Goal: Communication & Community: Answer question/provide support

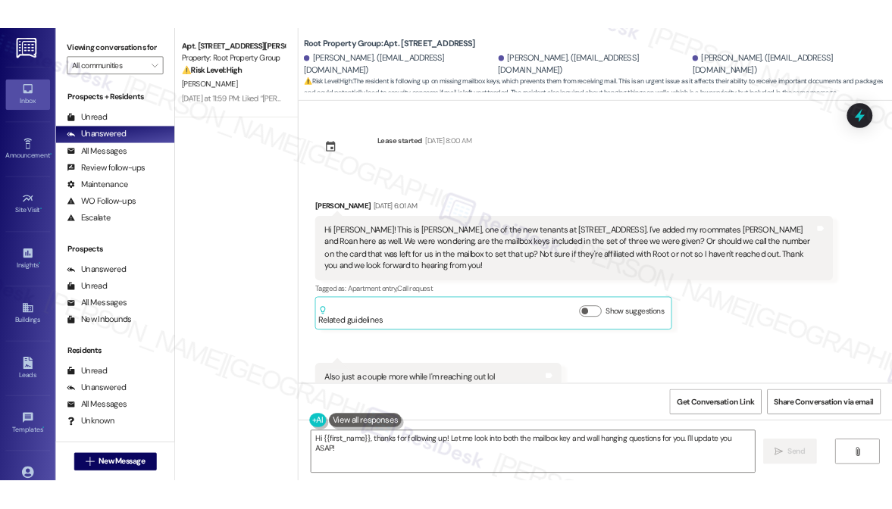
scroll to position [6032, 0]
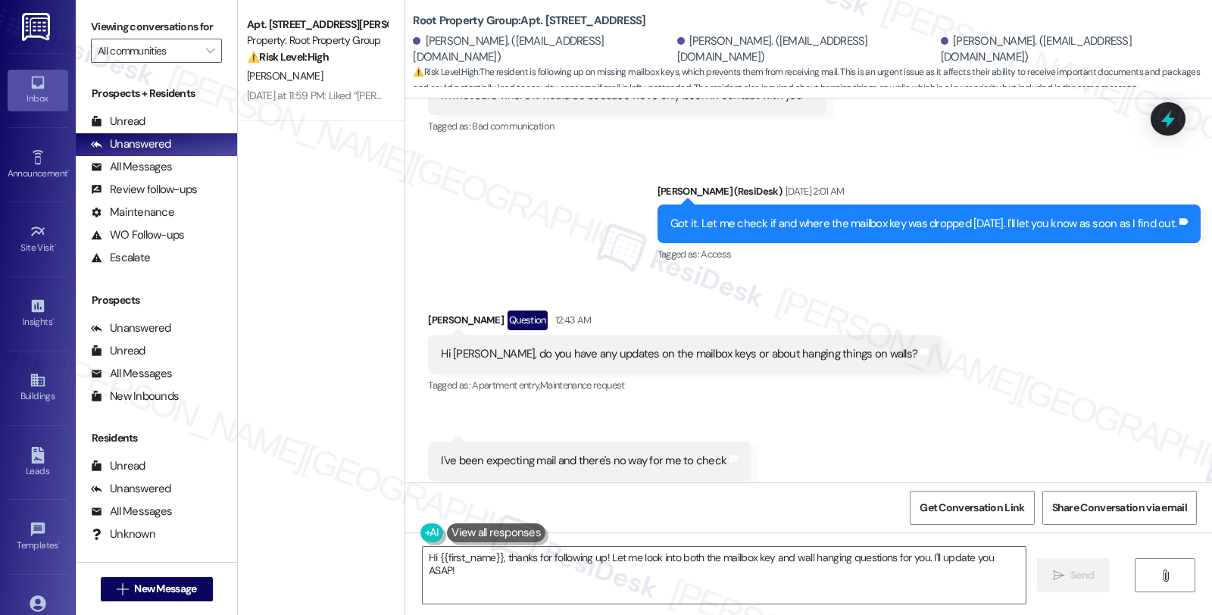
click at [1115, 368] on div "Received via SMS [PERSON_NAME] Question 12:43 AM Hi [PERSON_NAME], do you have …" at bounding box center [808, 396] width 807 height 238
click at [428, 311] on div "[PERSON_NAME] Question 12:43 AM" at bounding box center [685, 323] width 514 height 24
copy div "Estefania"
click at [452, 558] on textarea "Hi {{first_name}}, thanks for following up! Let me look into both the mailbox k…" at bounding box center [724, 575] width 603 height 57
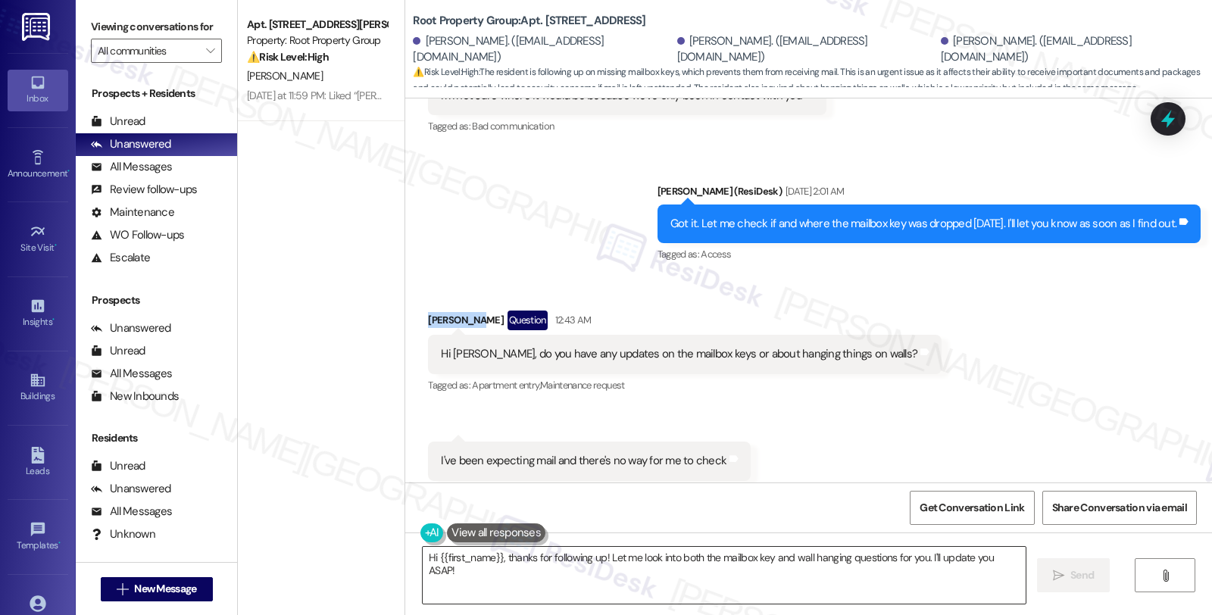
click at [452, 558] on textarea "Hi {{first_name}}, thanks for following up! Let me look into both the mailbox k…" at bounding box center [724, 575] width 603 height 57
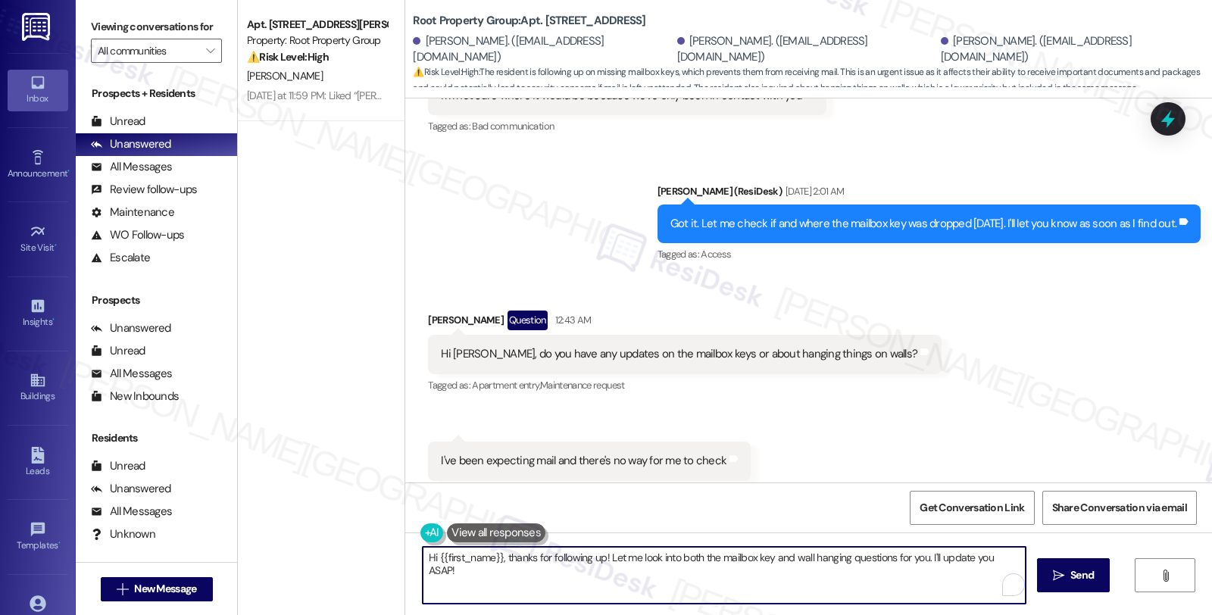
drag, startPoint x: 490, startPoint y: 556, endPoint x: 432, endPoint y: 557, distance: 58.4
click at [432, 557] on textarea "Hi {{first_name}}, thanks for following up! Let me look into both the mailbox k…" at bounding box center [724, 575] width 603 height 57
paste textarea "Estefania"
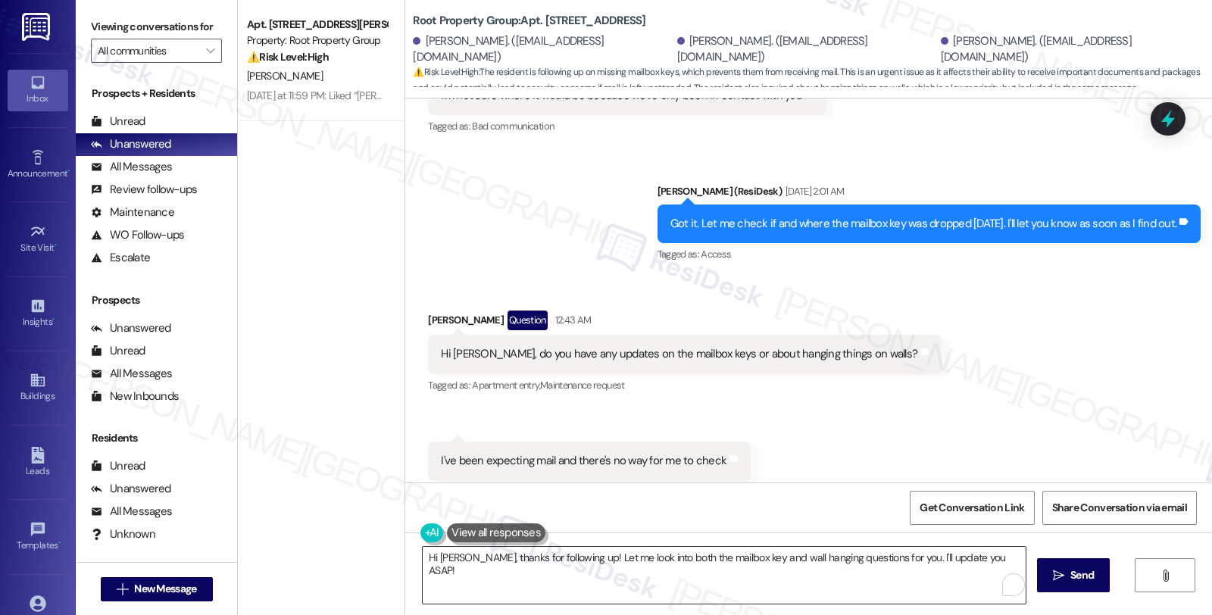
click at [592, 555] on textarea "Hi [PERSON_NAME], thanks for following up! Let me look into both the mailbox ke…" at bounding box center [724, 575] width 603 height 57
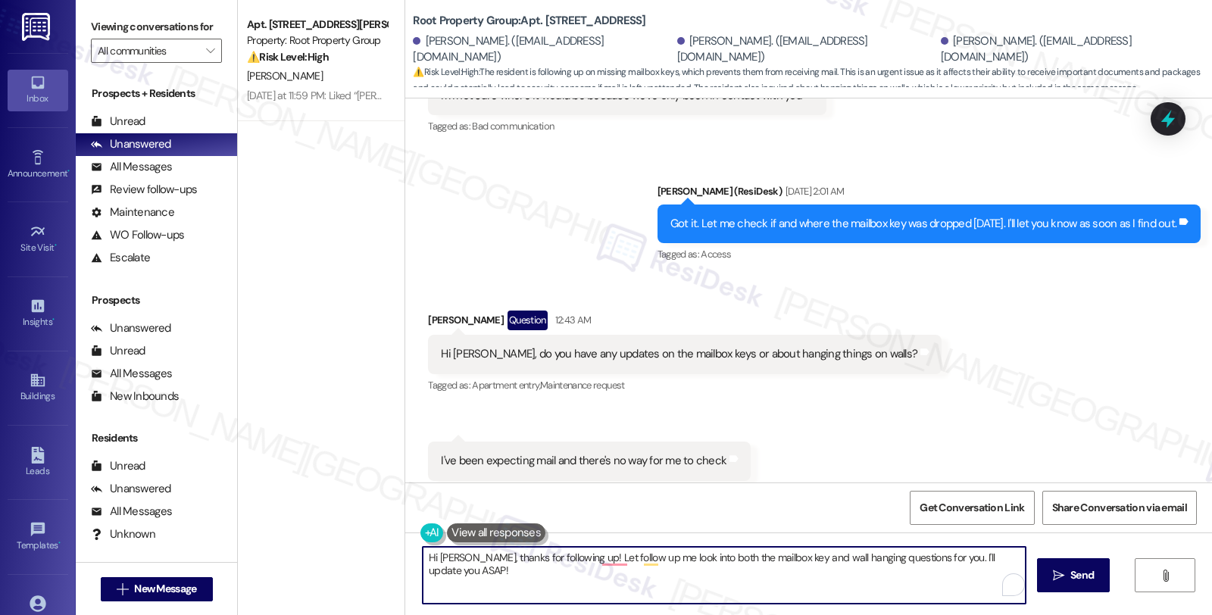
click at [576, 558] on textarea "Hi [PERSON_NAME], thanks for following up! Let follow up me look into both the …" at bounding box center [724, 575] width 603 height 57
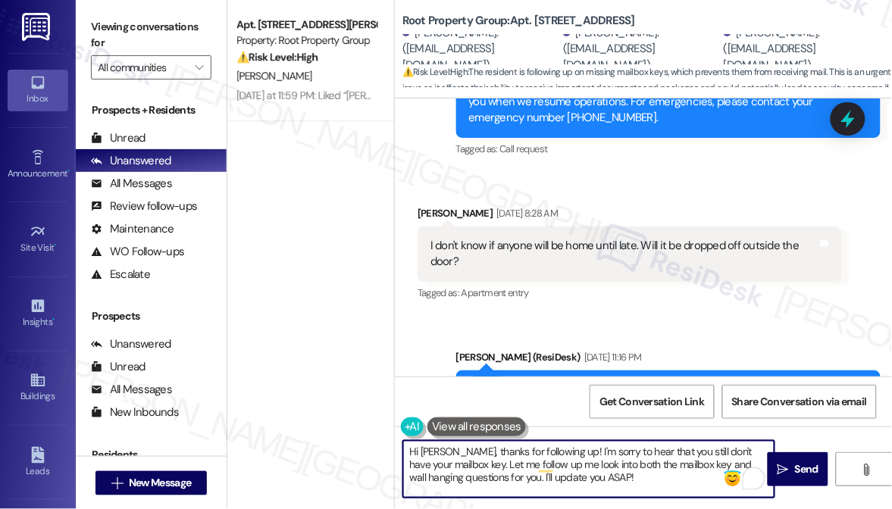
scroll to position [6487, 0]
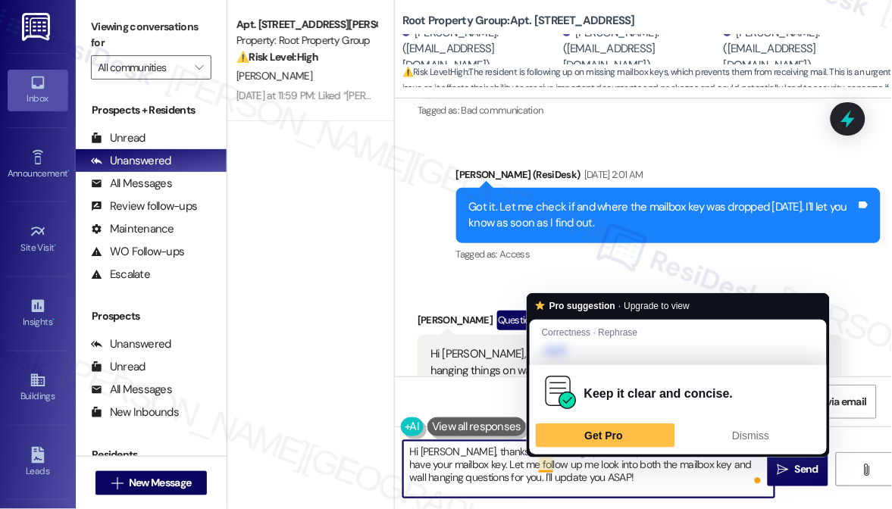
click at [540, 464] on textarea "Hi [PERSON_NAME], thanks for following up! I'm sorry to hear that you still don…" at bounding box center [588, 469] width 371 height 57
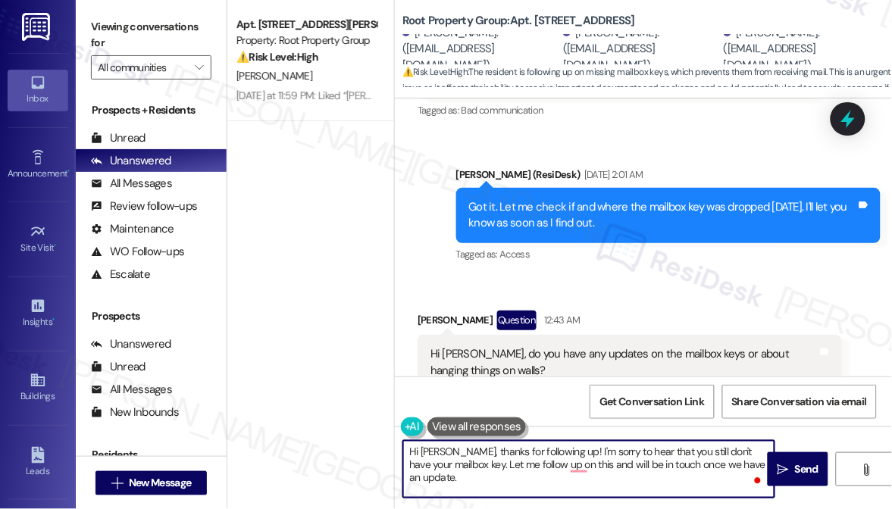
type textarea "Hi [PERSON_NAME], thanks for following up! I'm sorry to hear that you still don…"
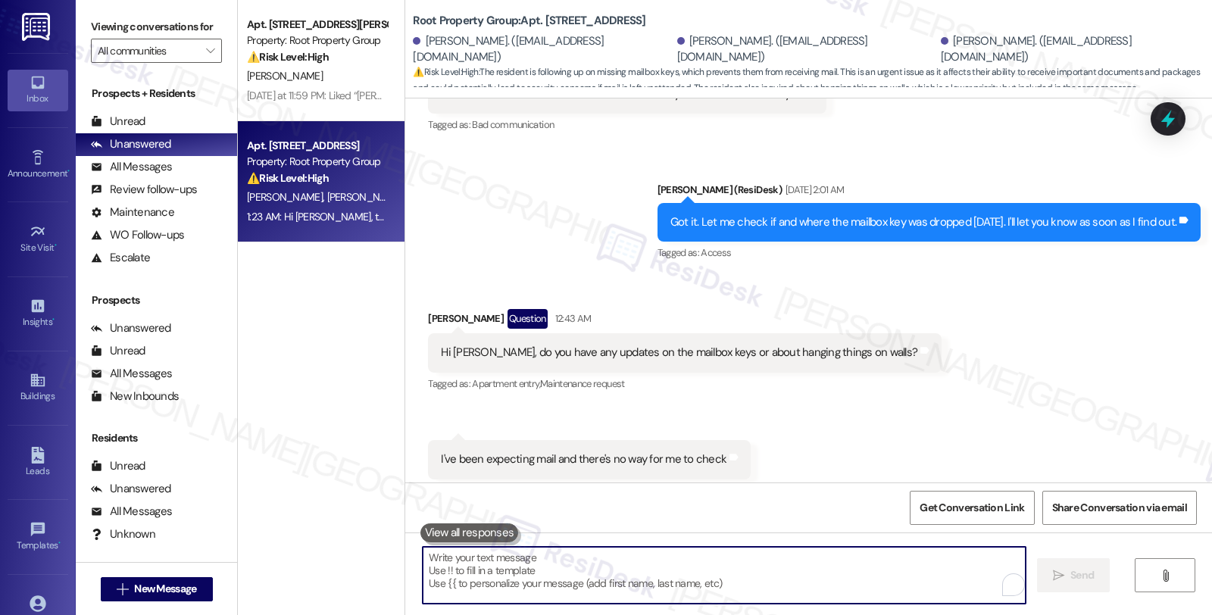
scroll to position [6153, 0]
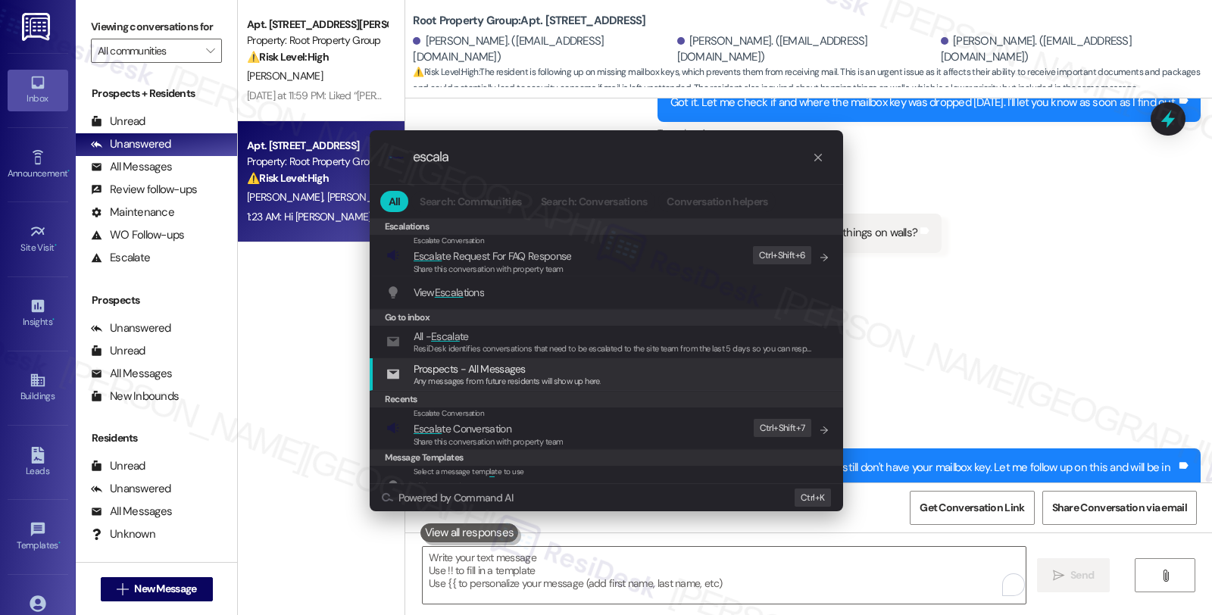
click at [1135, 267] on div ".cls-1{fill:#0a055f;}.cls-2{fill:#0cc4c4;} resideskLogoBlueOrange escala All Se…" at bounding box center [606, 307] width 1212 height 615
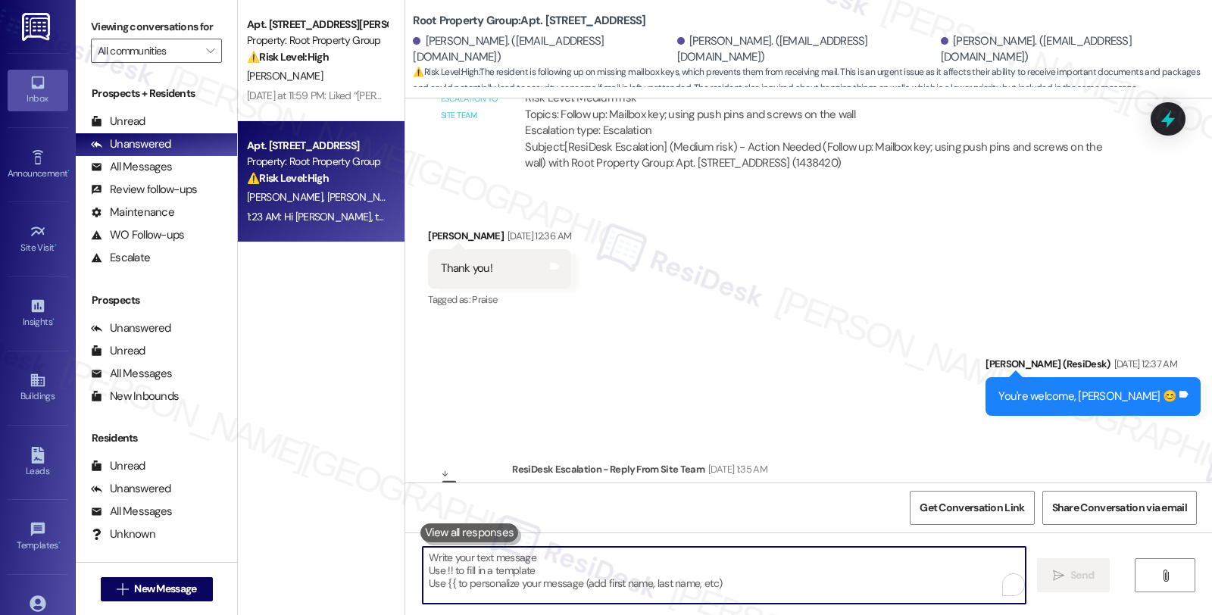
scroll to position [4722, 0]
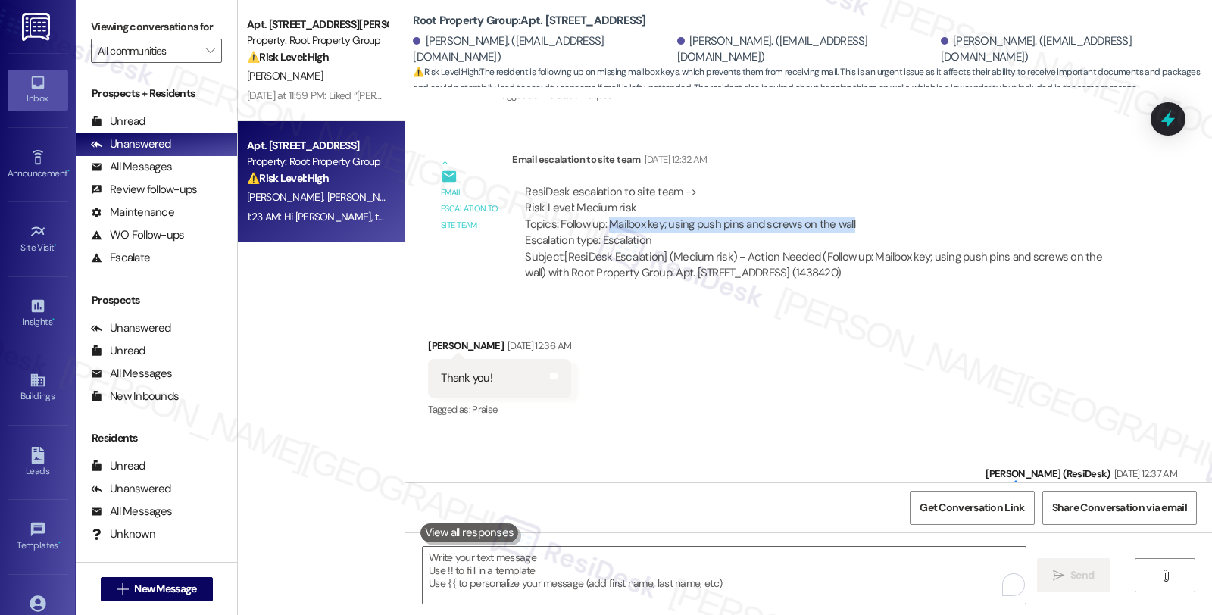
drag, startPoint x: 617, startPoint y: 195, endPoint x: 871, endPoint y: 195, distance: 254.6
click at [871, 195] on div "ResiDesk escalation to site team -> Risk Level: Medium risk Topics: Follow up: …" at bounding box center [821, 216] width 593 height 65
copy div "Mailbox key; using push pins and screws on the wall"
click at [1188, 114] on div "Lease started [DATE] 8:00 AM Received via SMS [PERSON_NAME] [DATE] 6:01 AM Hi […" at bounding box center [808, 291] width 807 height 384
click at [1143, 112] on div "Lease started [DATE] 8:00 AM Received via SMS [PERSON_NAME] [DATE] 6:01 AM Hi […" at bounding box center [808, 291] width 807 height 384
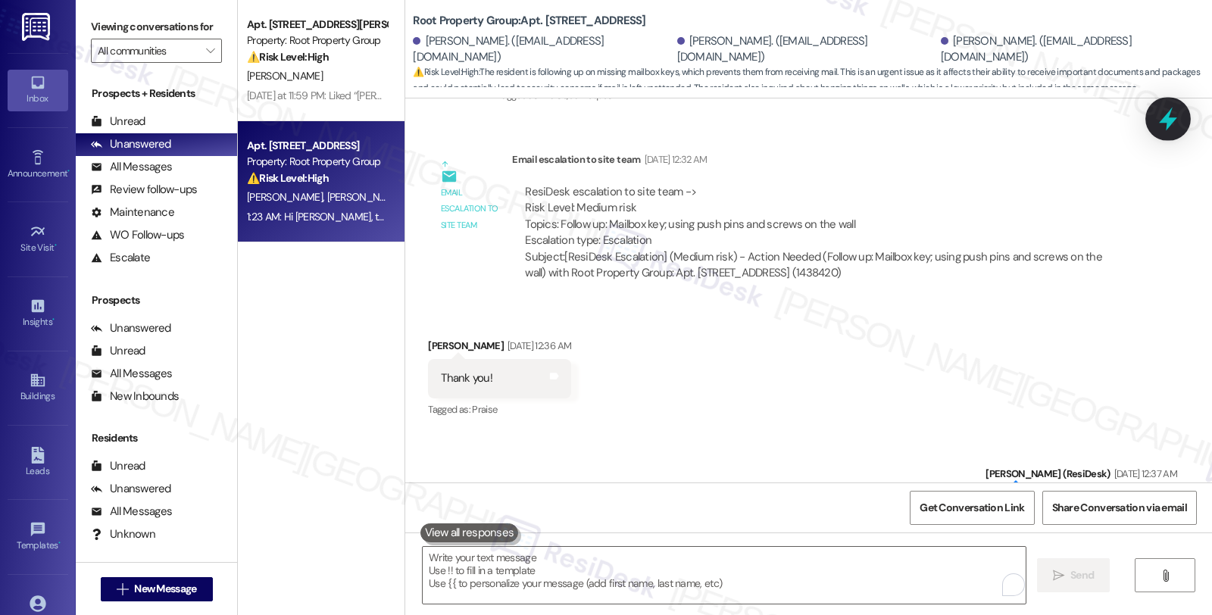
click at [1162, 117] on icon at bounding box center [1169, 119] width 26 height 26
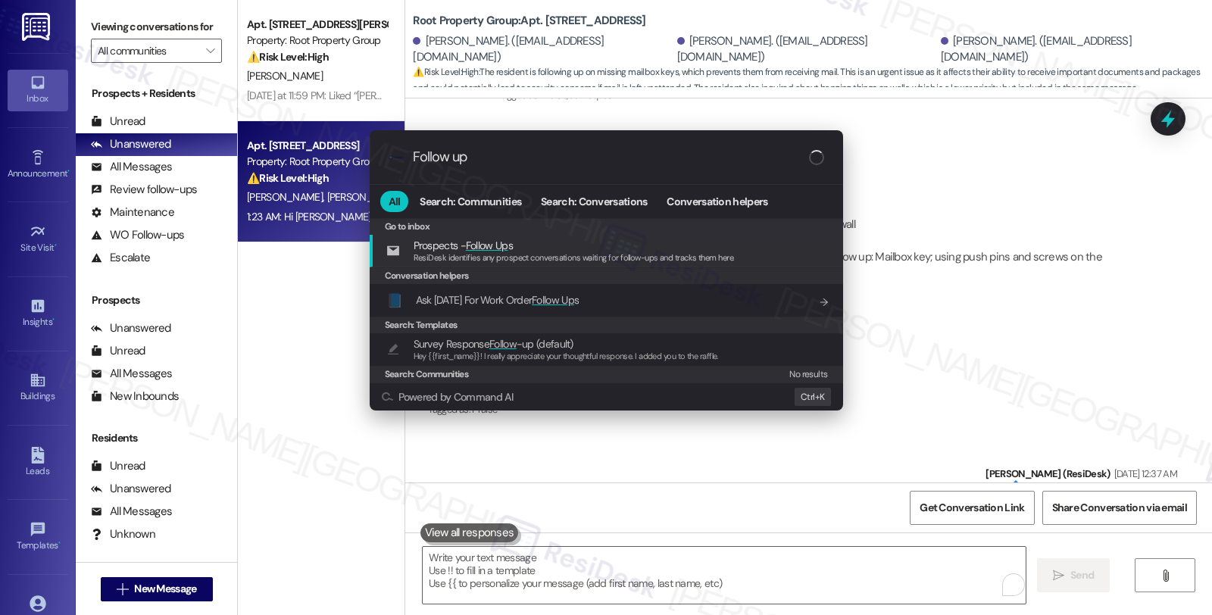
paste input "Mailbox key; using push pins and screws on the wall"
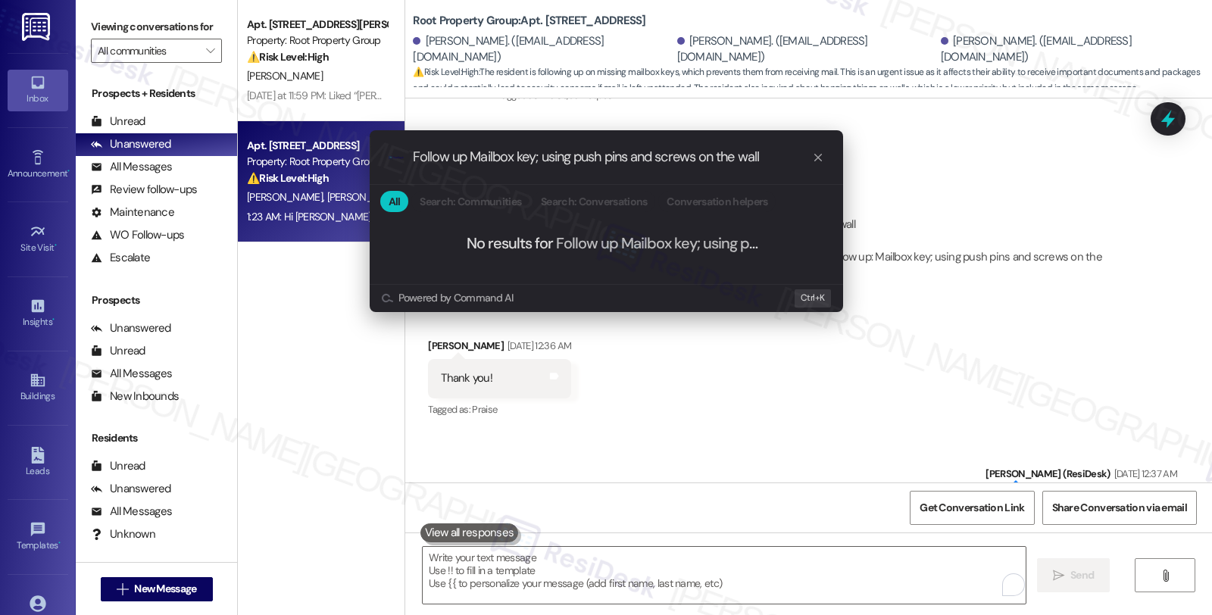
click at [467, 155] on input "Follow up Mailbox key; using push pins and screws on the wall" at bounding box center [612, 157] width 399 height 16
click at [542, 155] on input "Follow up; Mailbox key; using push pins and screws on the wall" at bounding box center [612, 157] width 399 height 16
click at [1177, 121] on div ".cls-1{fill:#0a055f;}.cls-2{fill:#0cc4c4;} resideskLogoBlueOrange Follow up; Ma…" at bounding box center [606, 307] width 1212 height 615
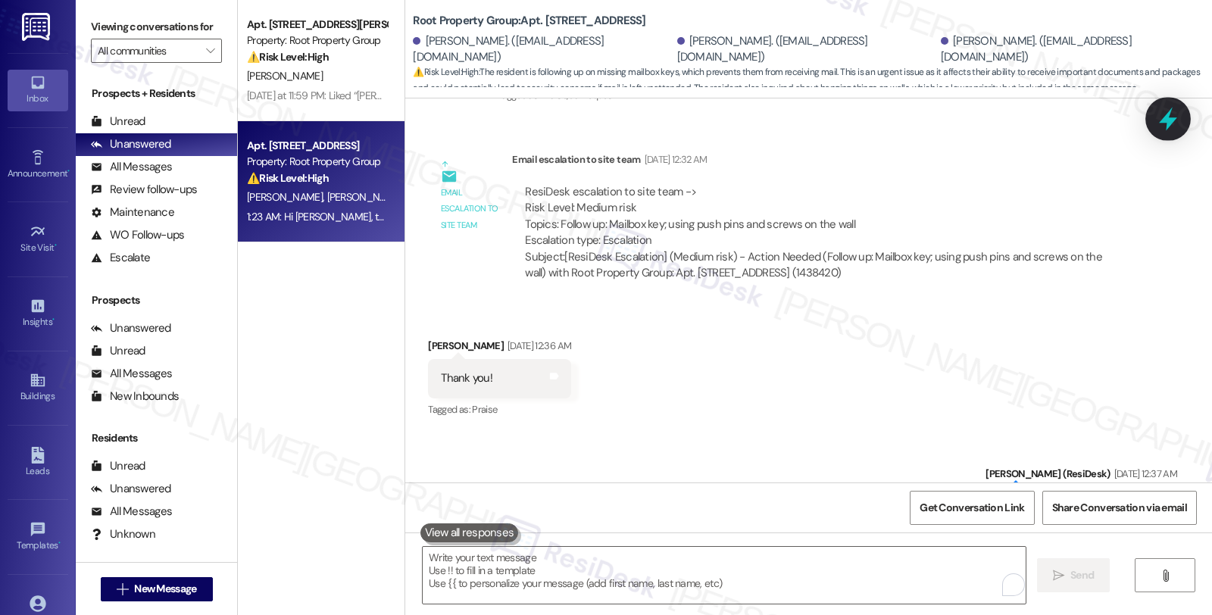
click at [1163, 111] on icon at bounding box center [1169, 119] width 26 height 26
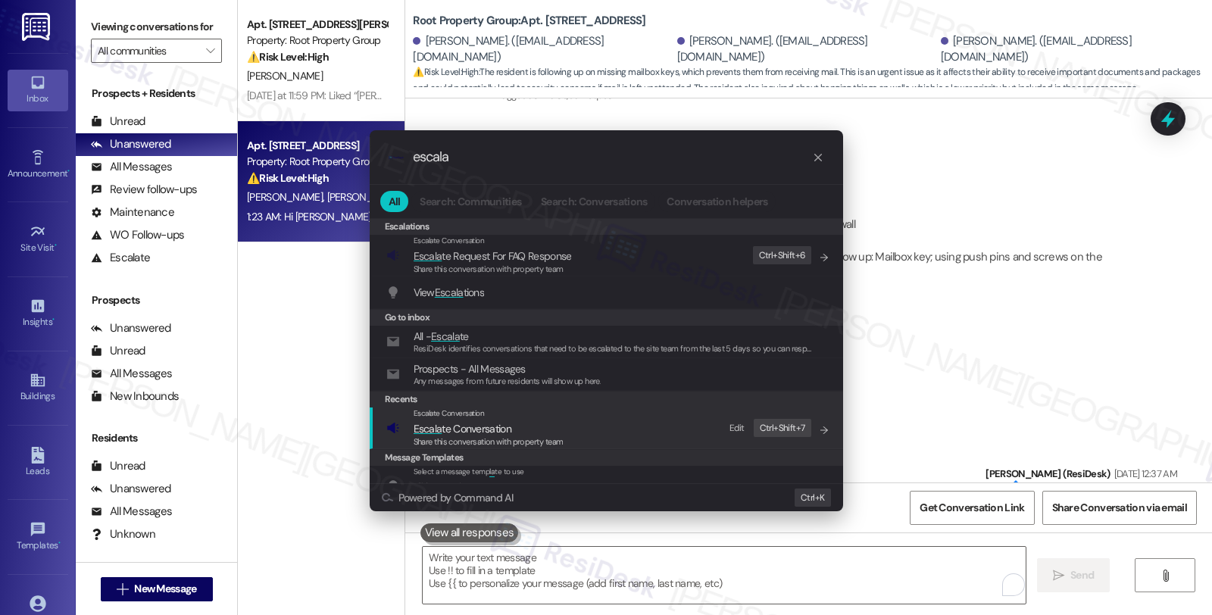
type input "escala"
click at [482, 422] on span "Escala te Conversation" at bounding box center [463, 429] width 98 height 14
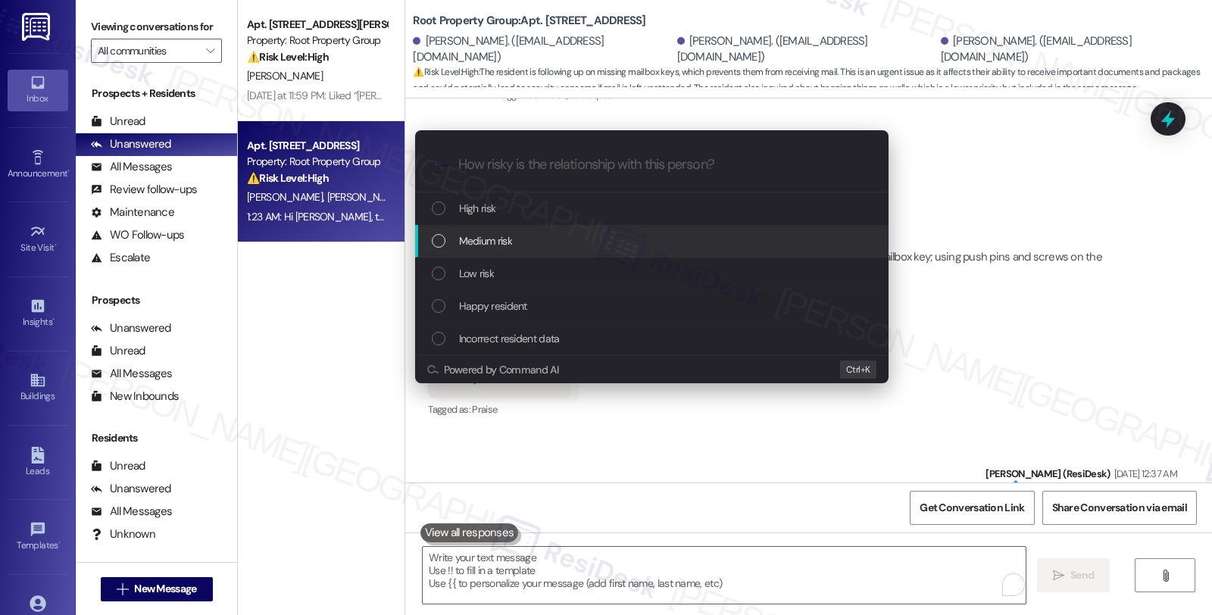
click at [496, 246] on span "Medium risk" at bounding box center [485, 241] width 53 height 17
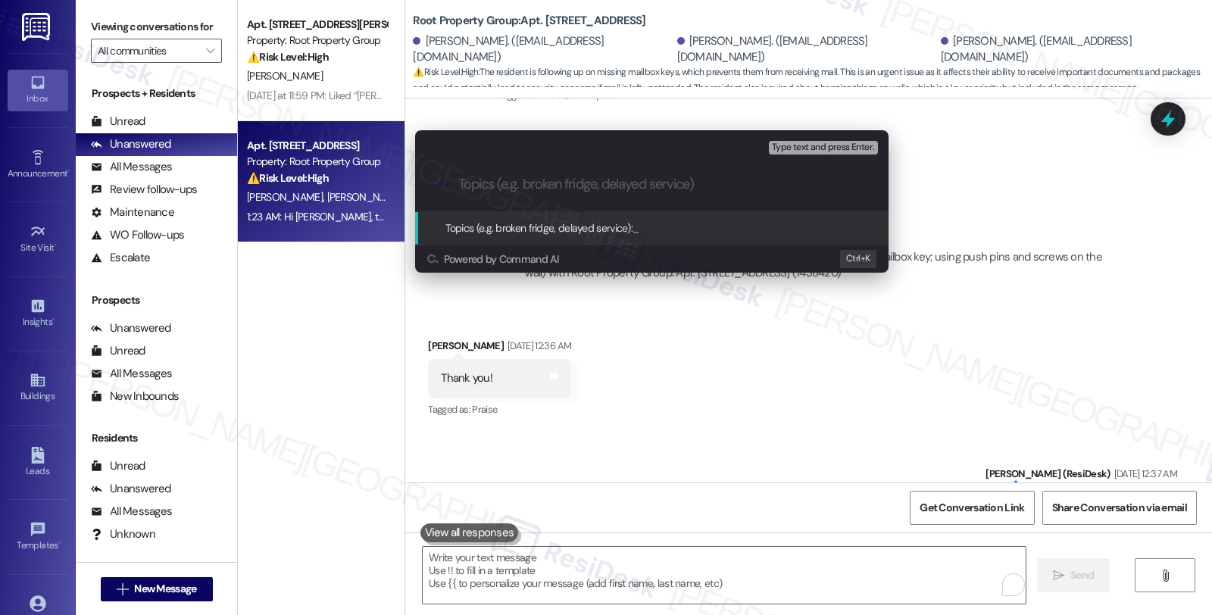
paste input "Follow up; Mailbox key and inquiry about using push pins and screws on the wall"
type input "Follow up; Mailbox key and inquiry about using push pins and screws on the wall"
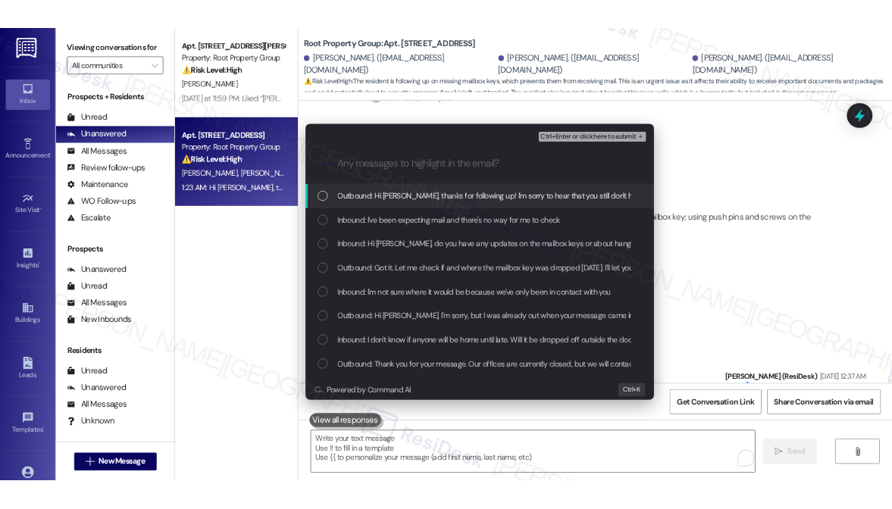
scroll to position [0, 0]
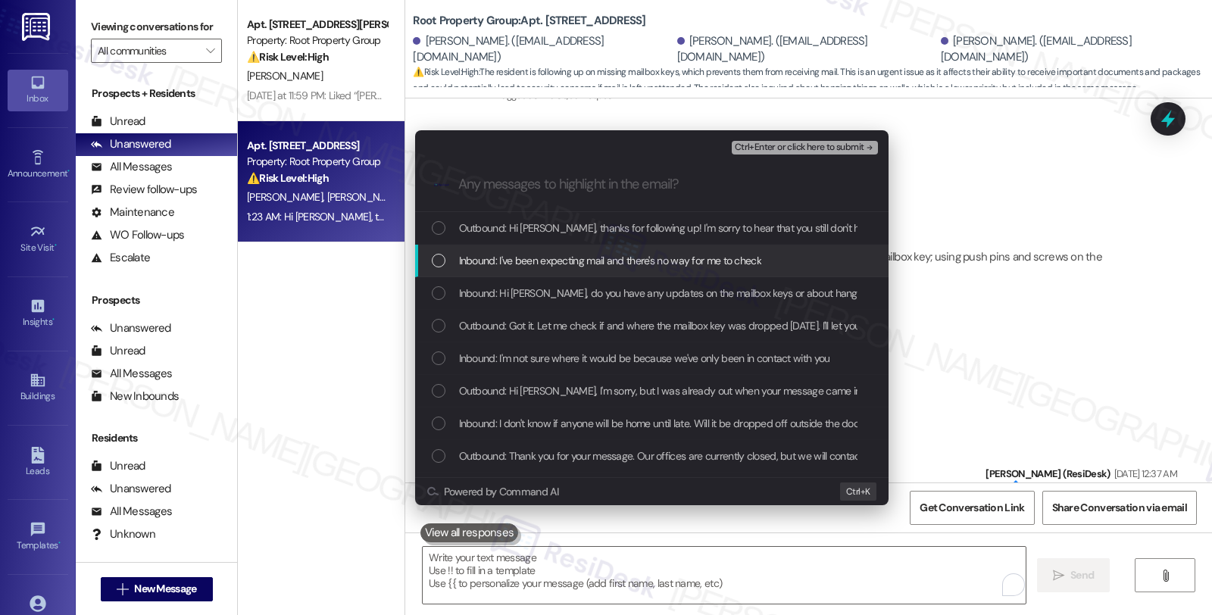
click at [509, 256] on span "Inbound: I've been expecting mail and there's no way for me to check" at bounding box center [610, 260] width 302 height 17
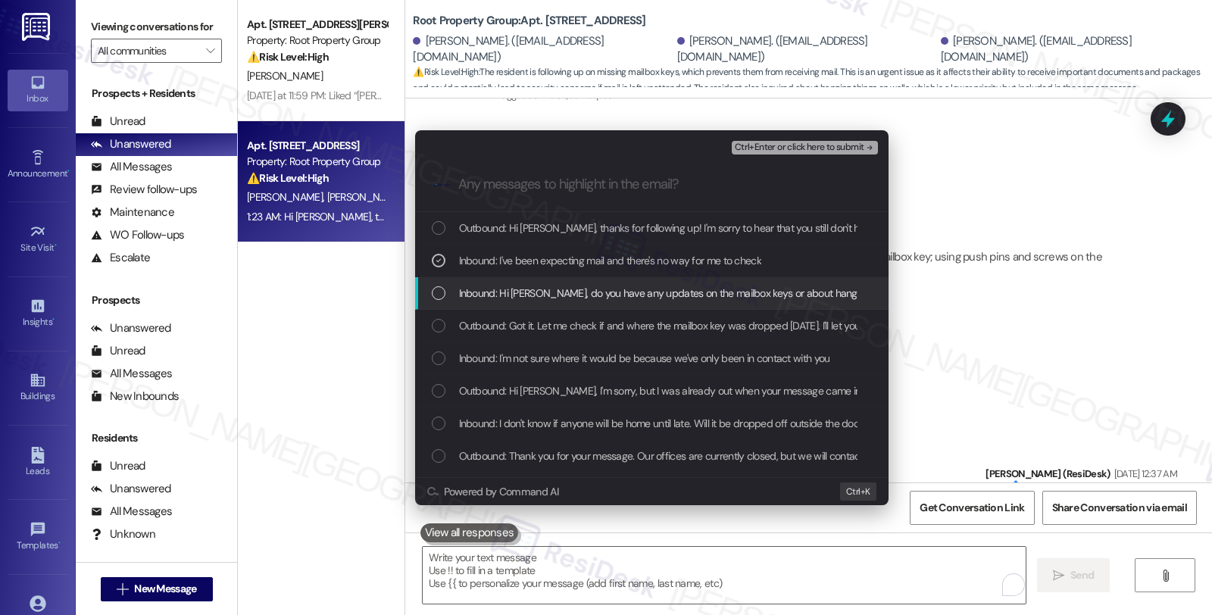
click at [514, 305] on div "Inbound: Hi [PERSON_NAME], do you have any updates on the mailbox keys or about…" at bounding box center [652, 293] width 474 height 33
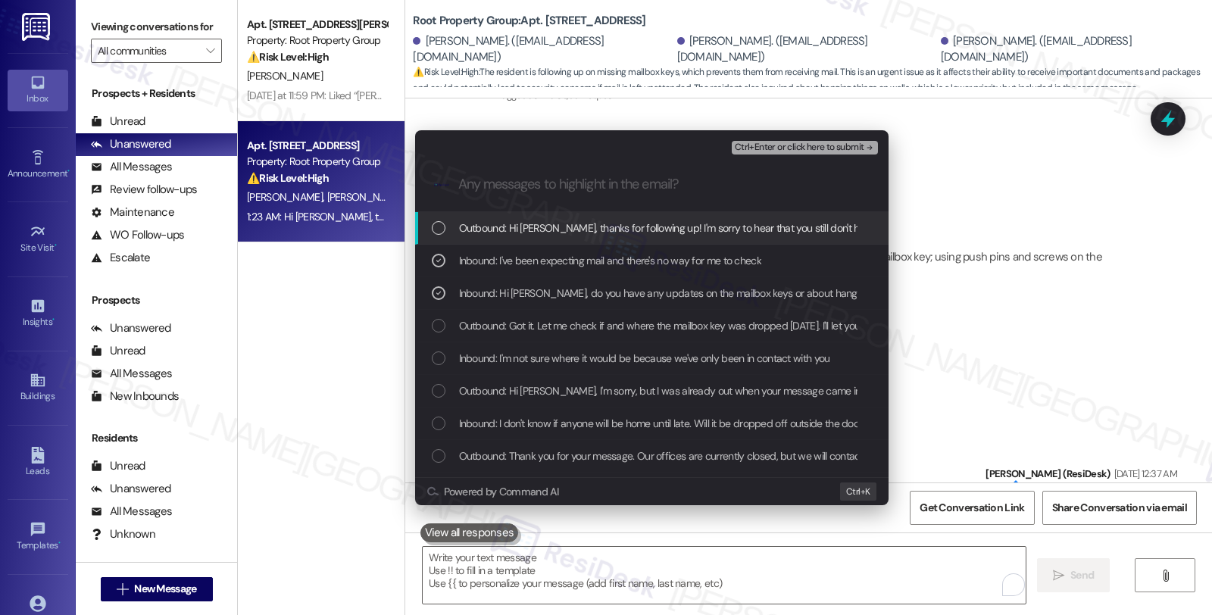
click at [779, 142] on span "Ctrl+Enter or click here to submit" at bounding box center [800, 147] width 130 height 11
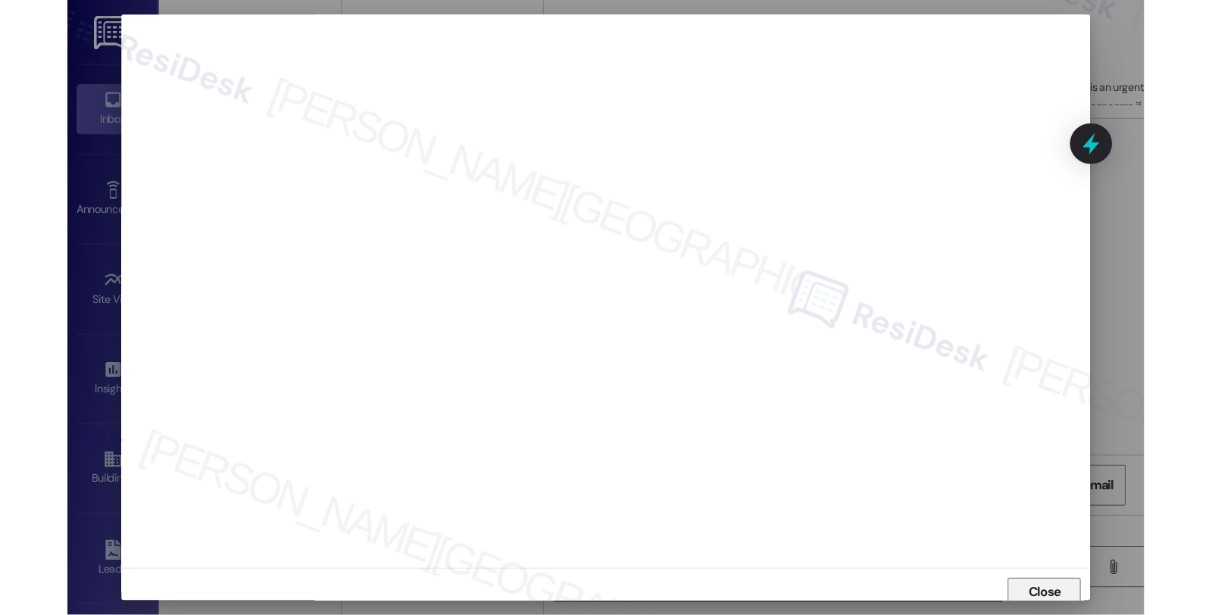
scroll to position [13, 0]
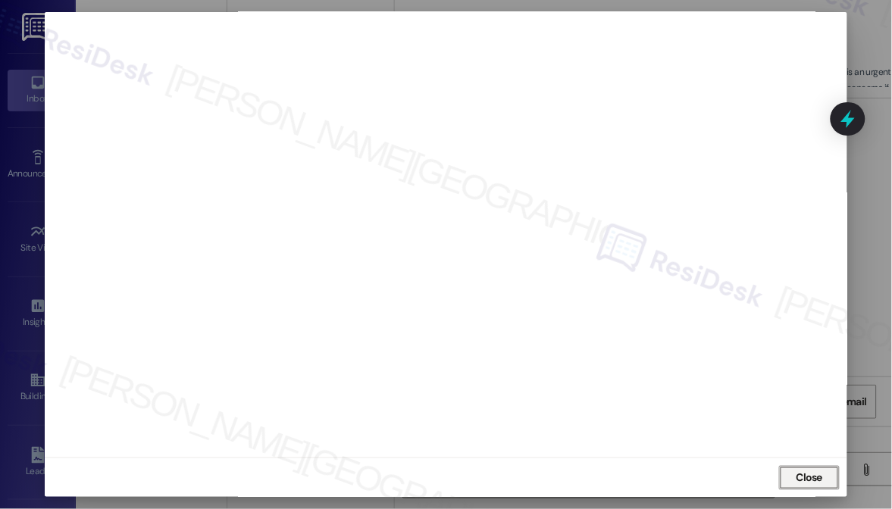
click at [785, 474] on button "Close" at bounding box center [809, 478] width 61 height 24
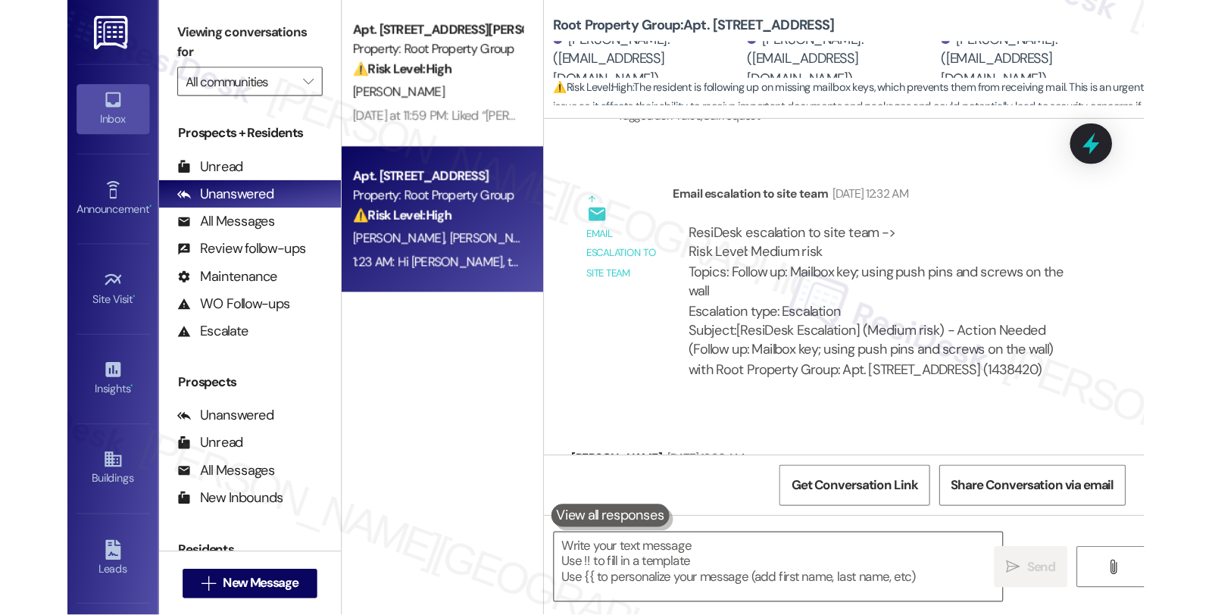
scroll to position [4722, 0]
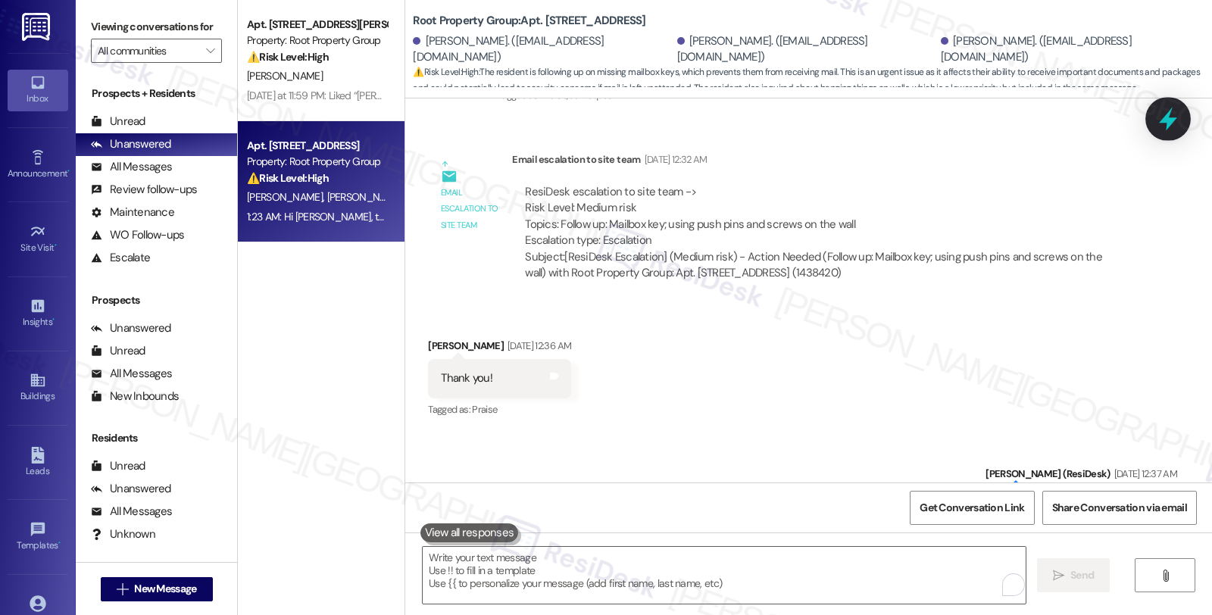
click at [1172, 132] on div at bounding box center [1168, 118] width 45 height 43
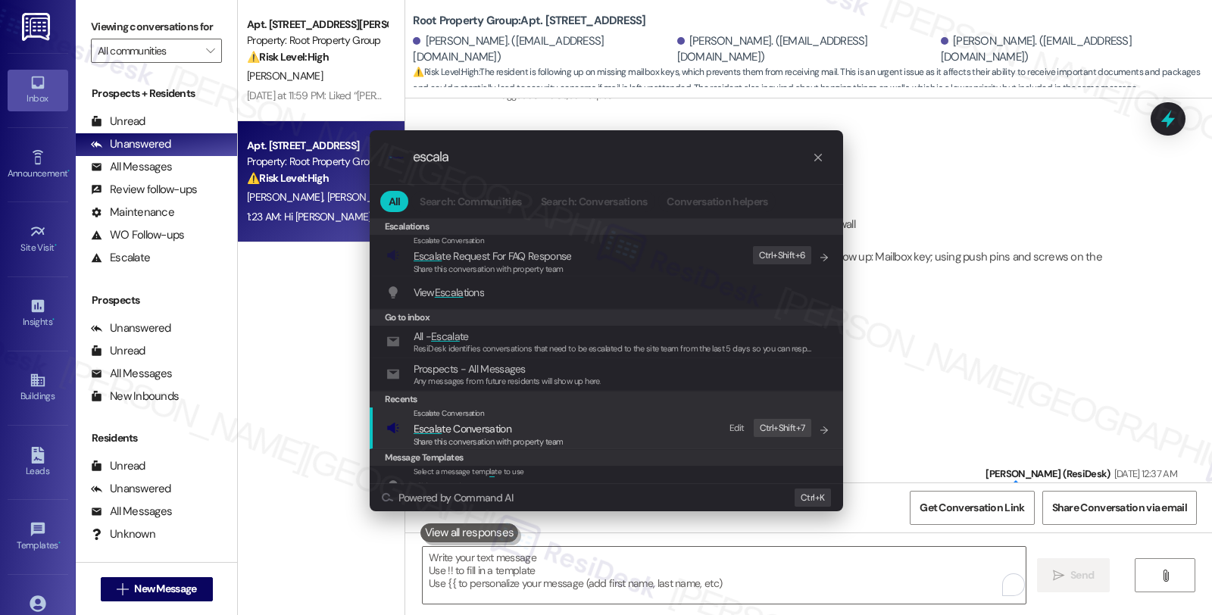
type input "escala"
click at [569, 441] on div "Escalate Conversation Escala te Conversation Share this conversation with prope…" at bounding box center [607, 428] width 443 height 41
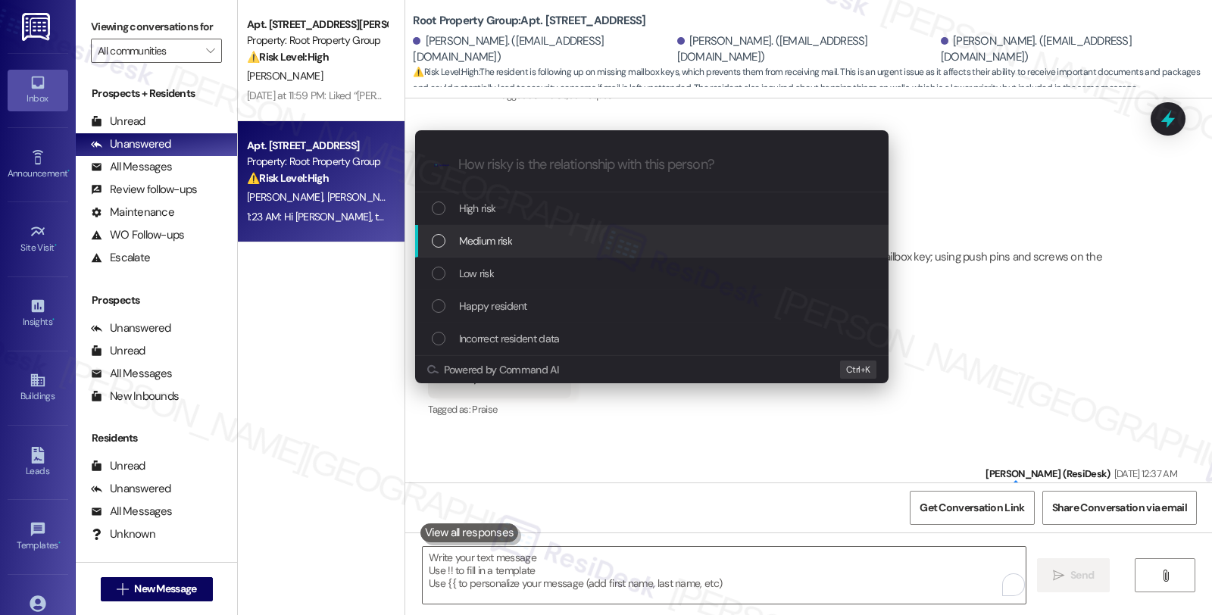
click at [488, 237] on span "Medium risk" at bounding box center [485, 241] width 53 height 17
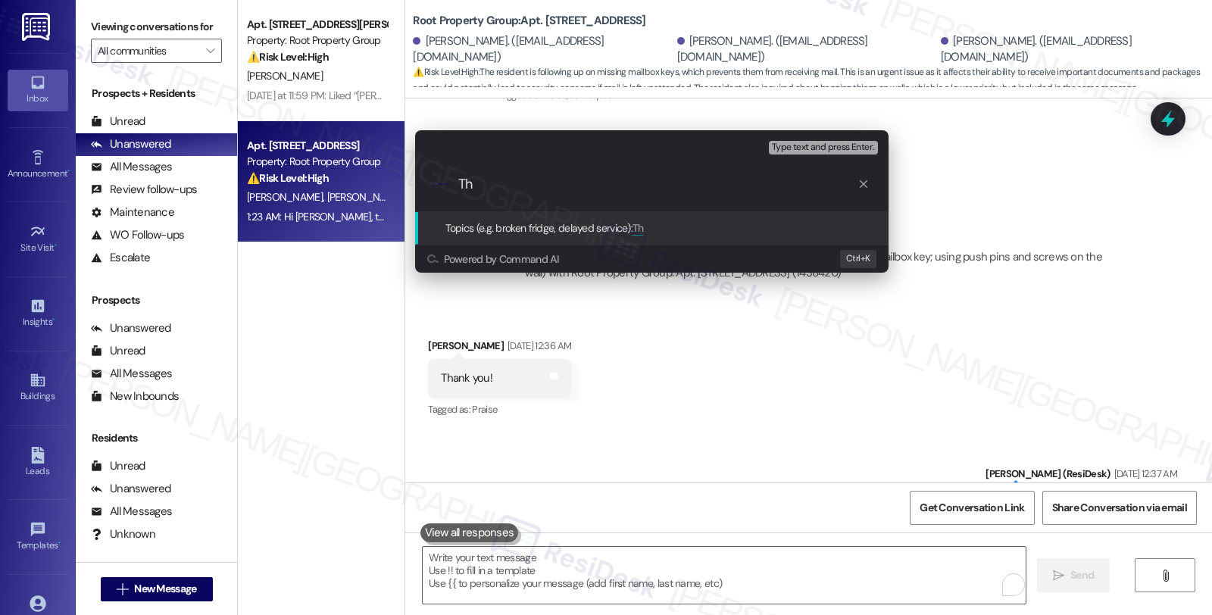
type input "T"
paste input "Follow up; Mailbox key and inquiry about using push pins and screws on the wall"
type input "Follow up; Mailbox key and inquiry about using push pins and screws on the wall"
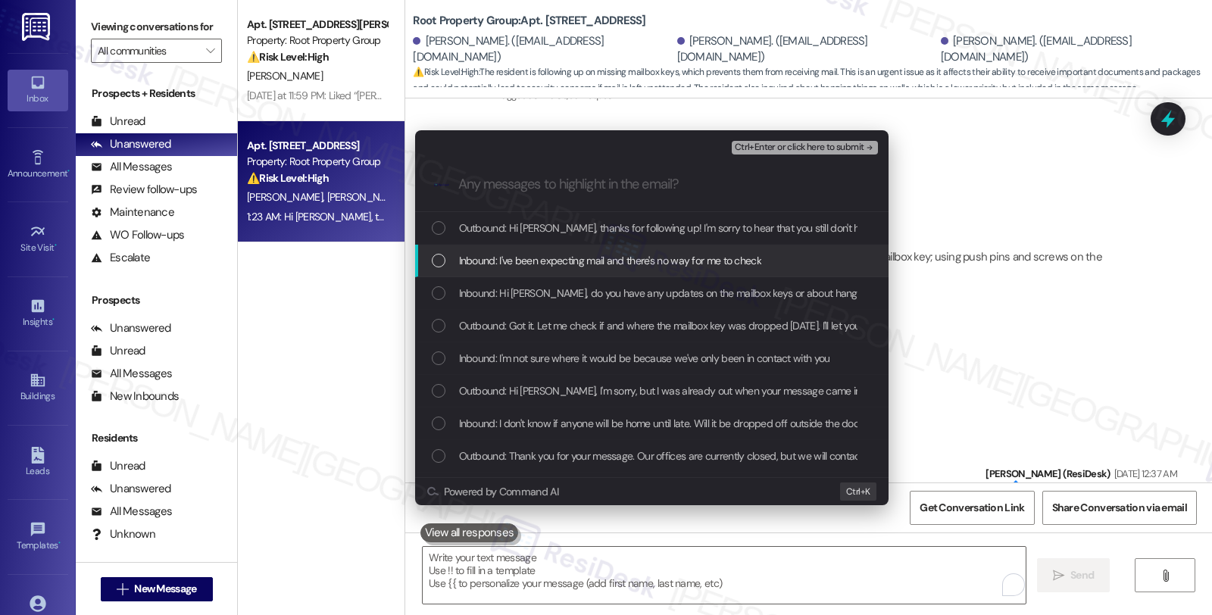
click at [480, 256] on span "Inbound: I've been expecting mail and there's no way for me to check" at bounding box center [610, 260] width 302 height 17
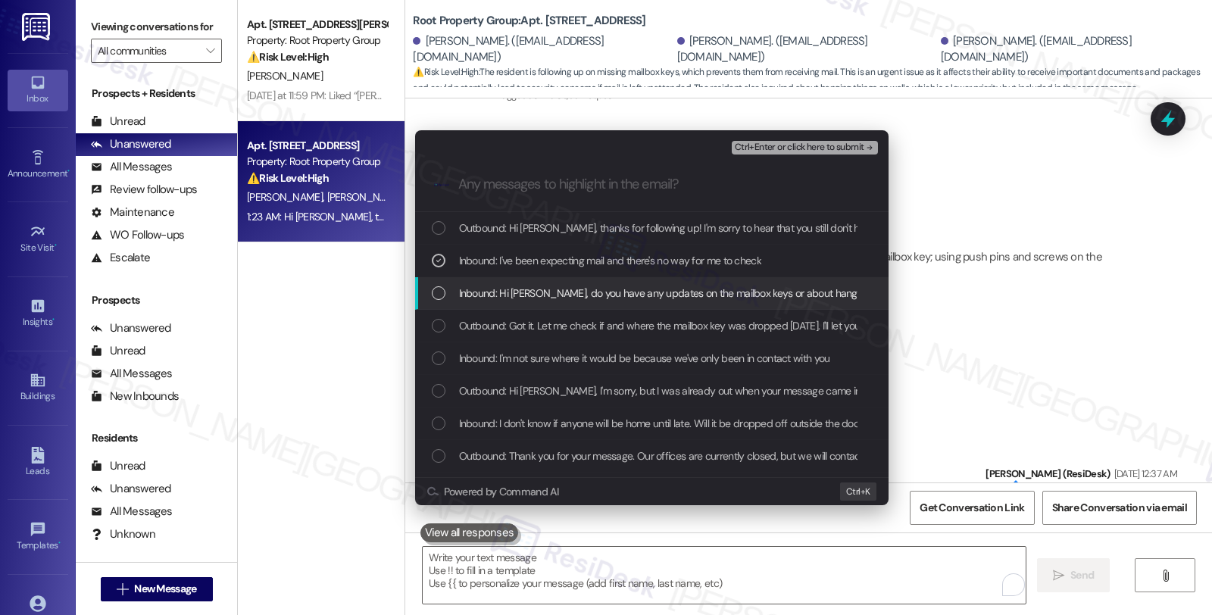
click at [491, 298] on span "Inbound: Hi [PERSON_NAME], do you have any updates on the mailbox keys or about…" at bounding box center [700, 293] width 483 height 17
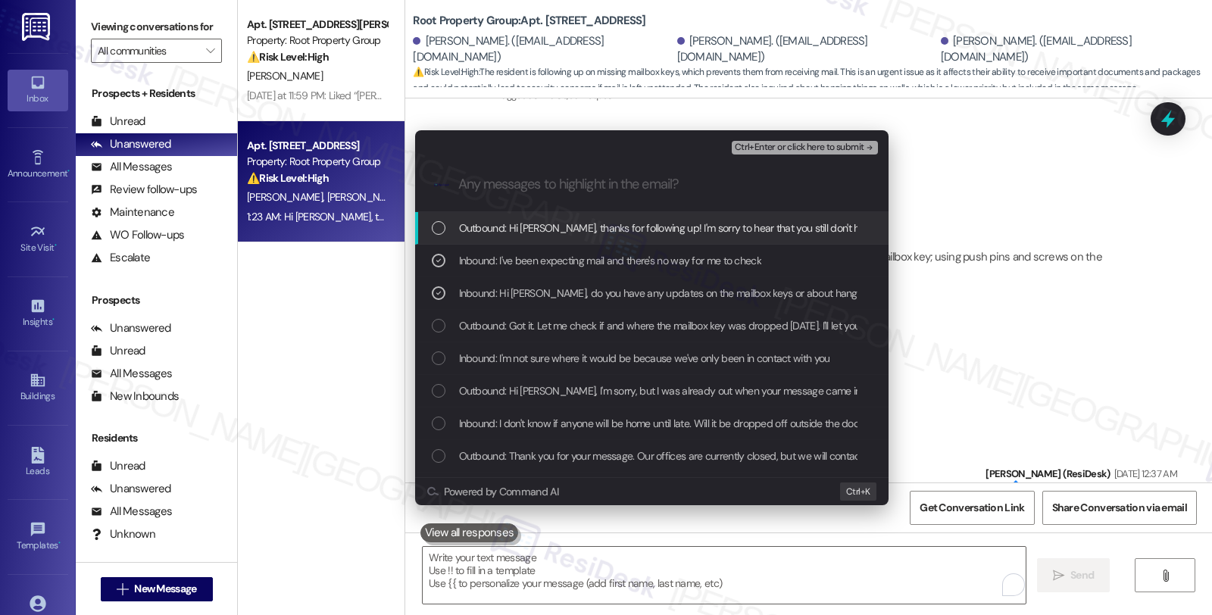
click at [821, 144] on span "Ctrl+Enter or click here to submit" at bounding box center [800, 147] width 130 height 11
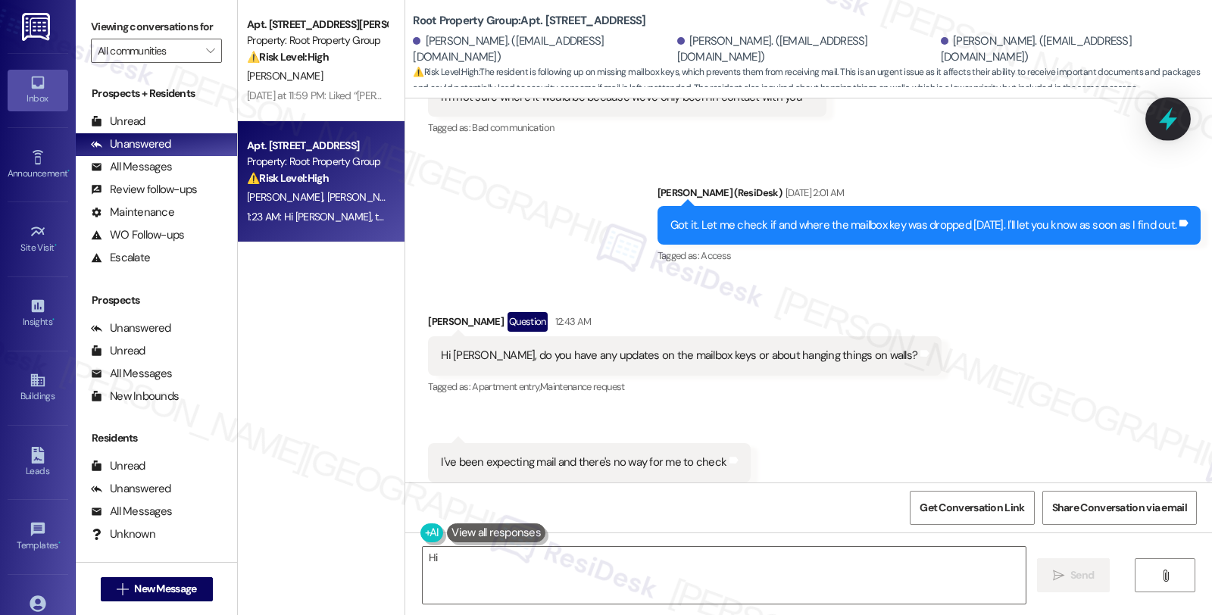
scroll to position [6176, 0]
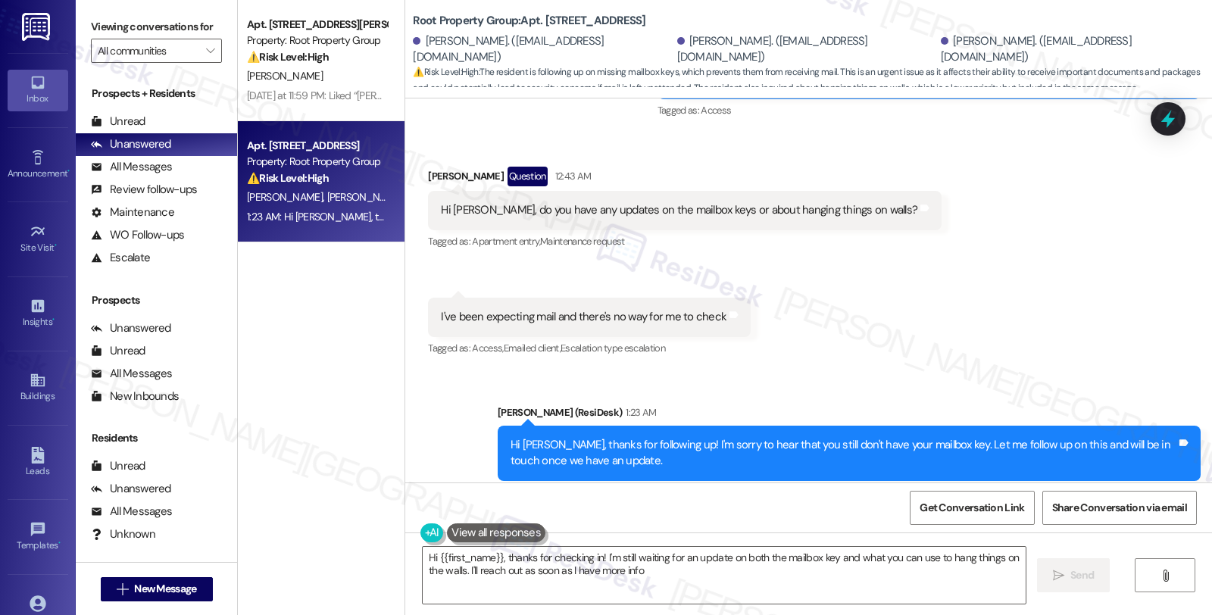
type textarea "Hi {{first_name}}, thanks for checking in! I'm still waiting for an update on b…"
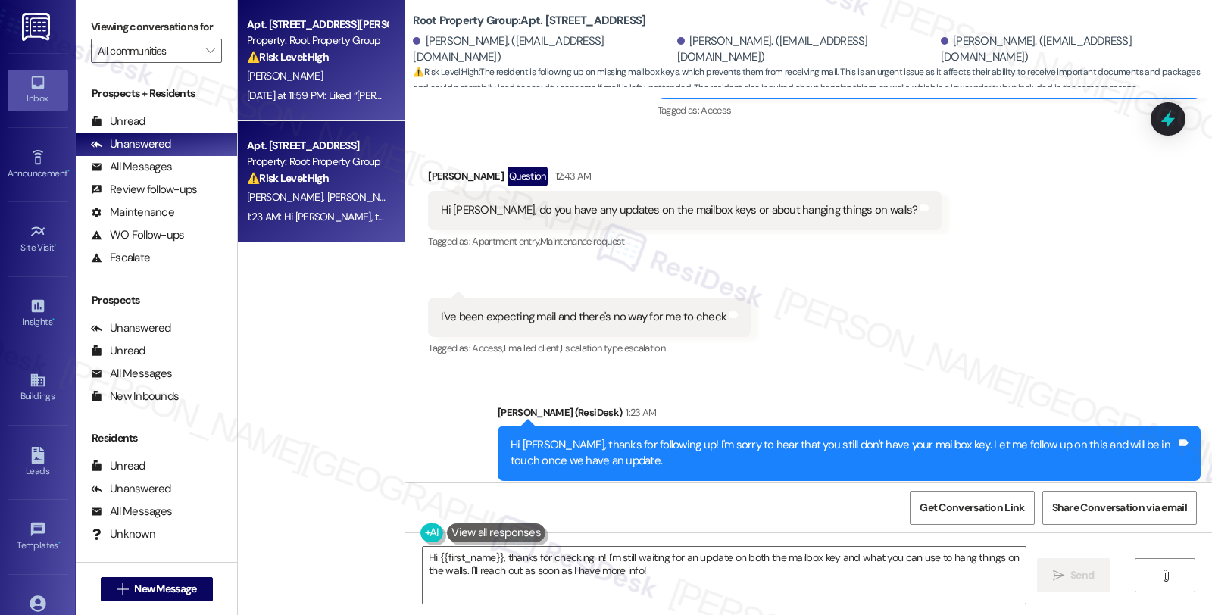
click at [332, 61] on div "⚠️ Risk Level: High The resident is reporting a $200 balance discrepancy and is…" at bounding box center [317, 57] width 140 height 16
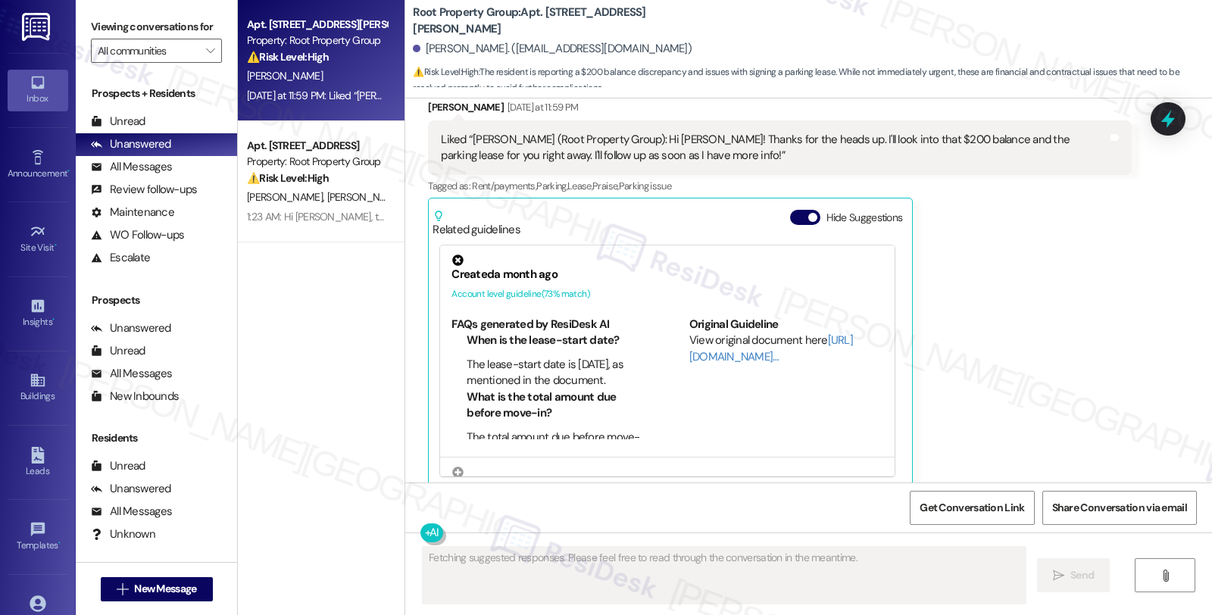
scroll to position [2428, 0]
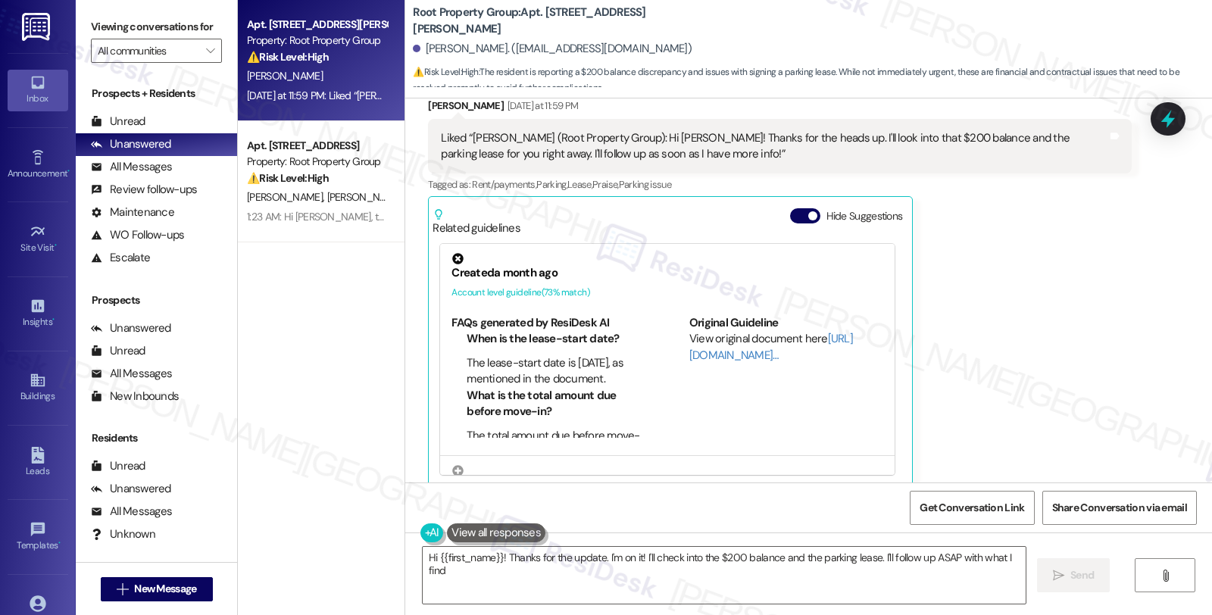
type textarea "Hi {{first_name}}! Thanks for the update. I'm on it! I'll check into the $200 b…"
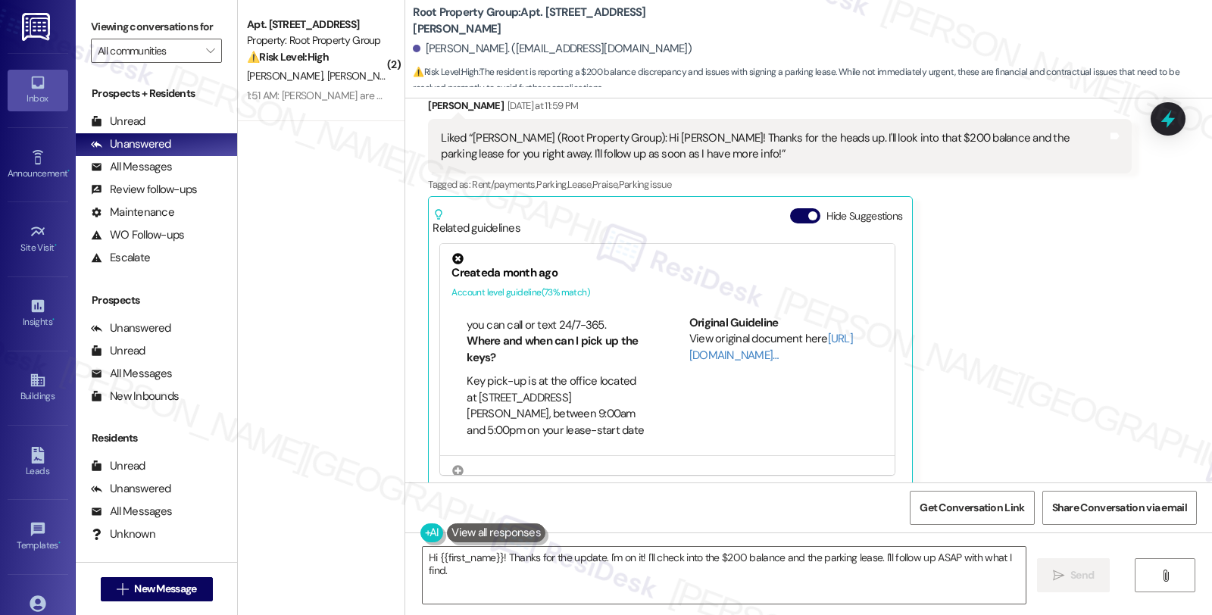
scroll to position [589, 0]
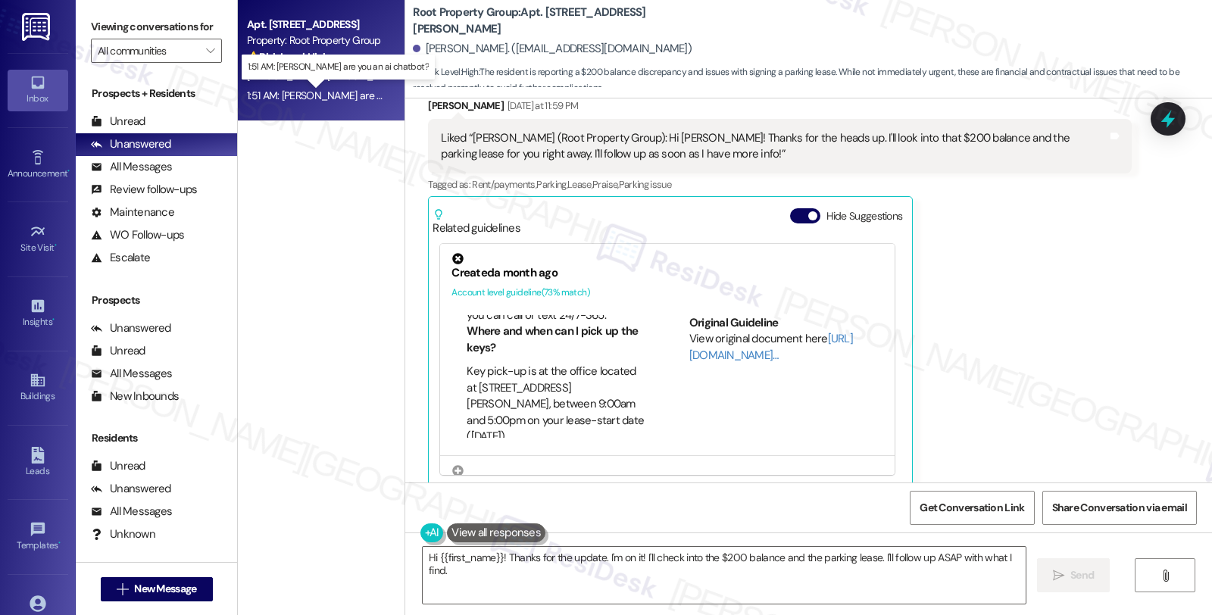
click at [369, 89] on div "1:51 AM: [PERSON_NAME] are you an ai chatbot? 1:51 AM: [PERSON_NAME] are you an…" at bounding box center [352, 96] width 211 height 14
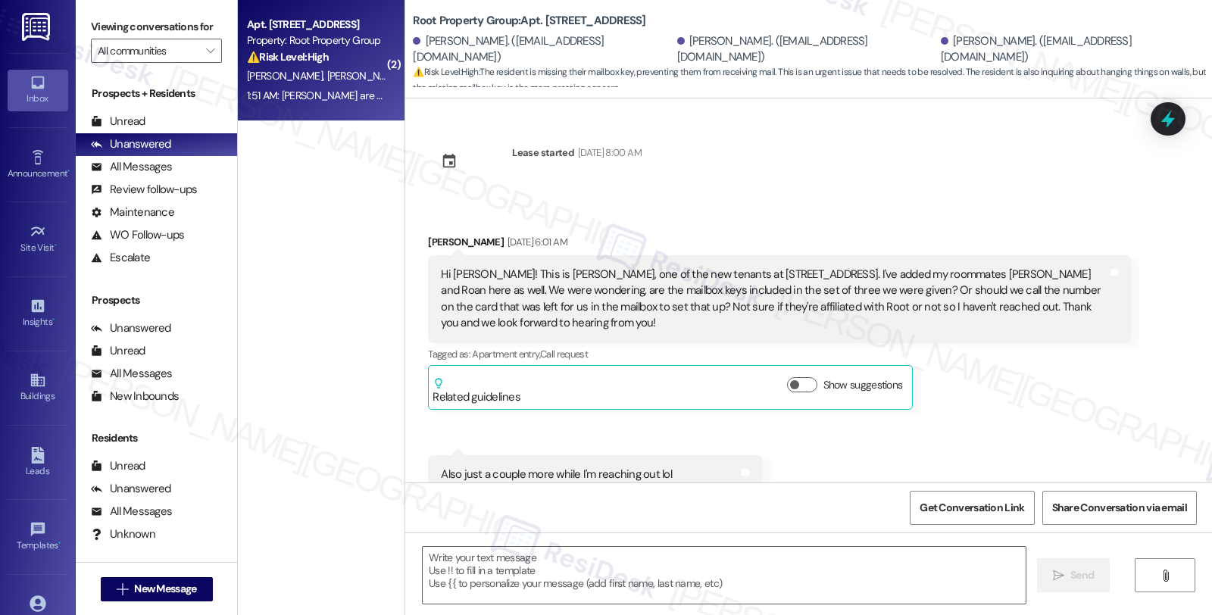
scroll to position [6602, 0]
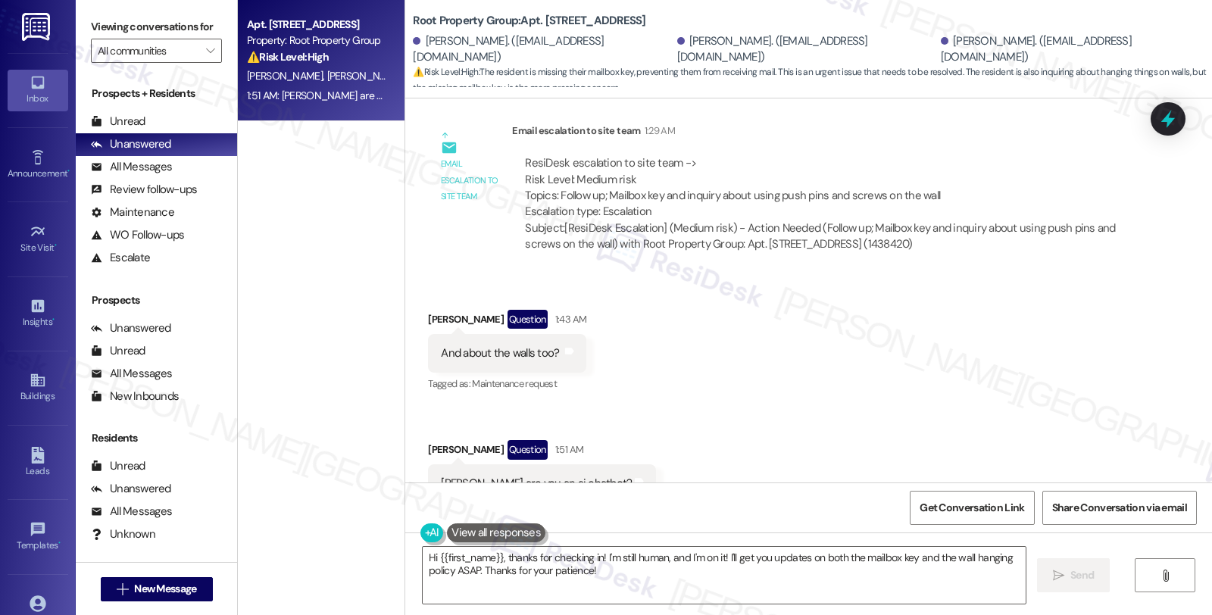
click at [440, 440] on div "[PERSON_NAME] Question 1:51 AM" at bounding box center [542, 452] width 228 height 24
copy div "Estefania"
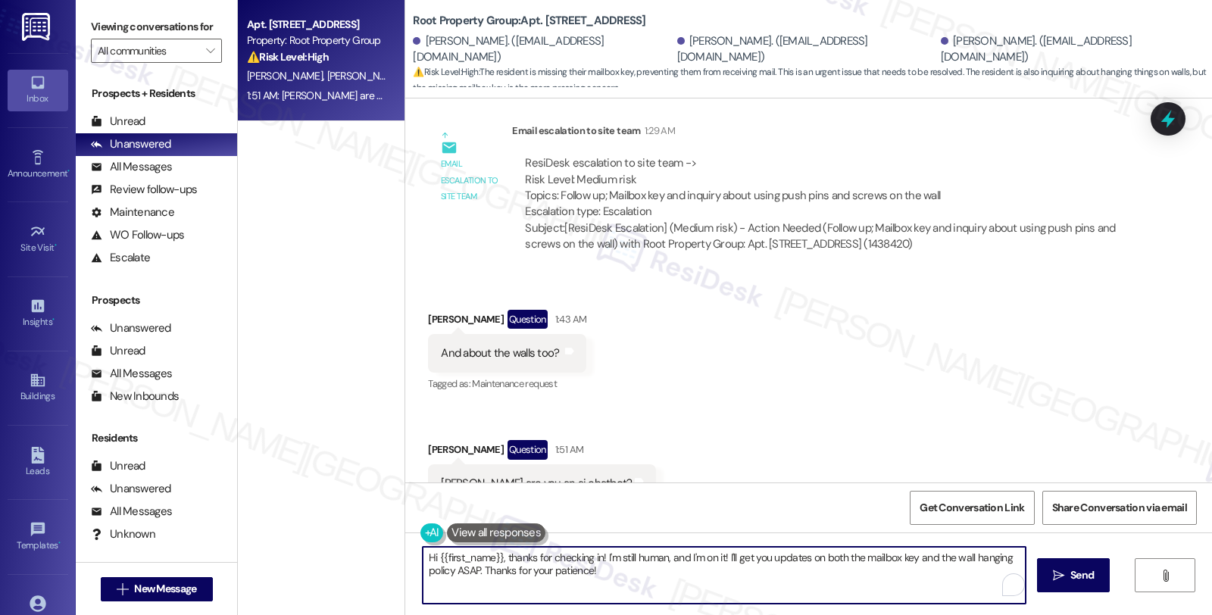
drag, startPoint x: 420, startPoint y: 559, endPoint x: 729, endPoint y: 589, distance: 310.6
click at [729, 589] on textarea "Hi {{first_name}}, thanks for checking in! I'm still human, and I'm on it! I'll…" at bounding box center [724, 575] width 603 height 57
paste textarea "Estefania"
type textarea "No, [PERSON_NAME], I'm human 😊"
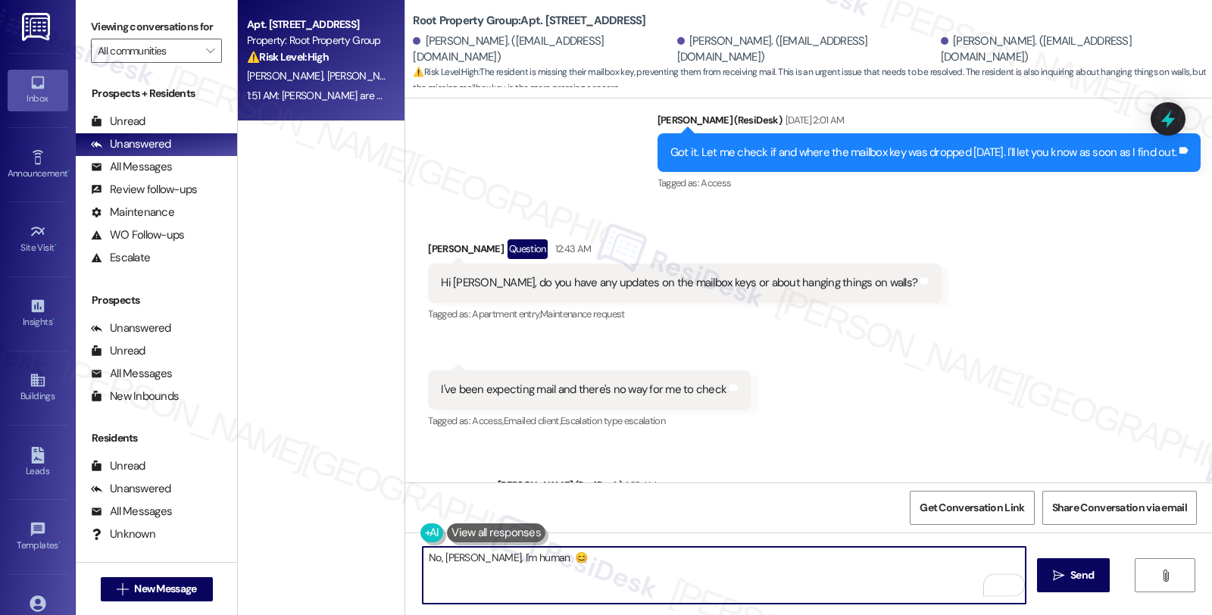
scroll to position [6096, 0]
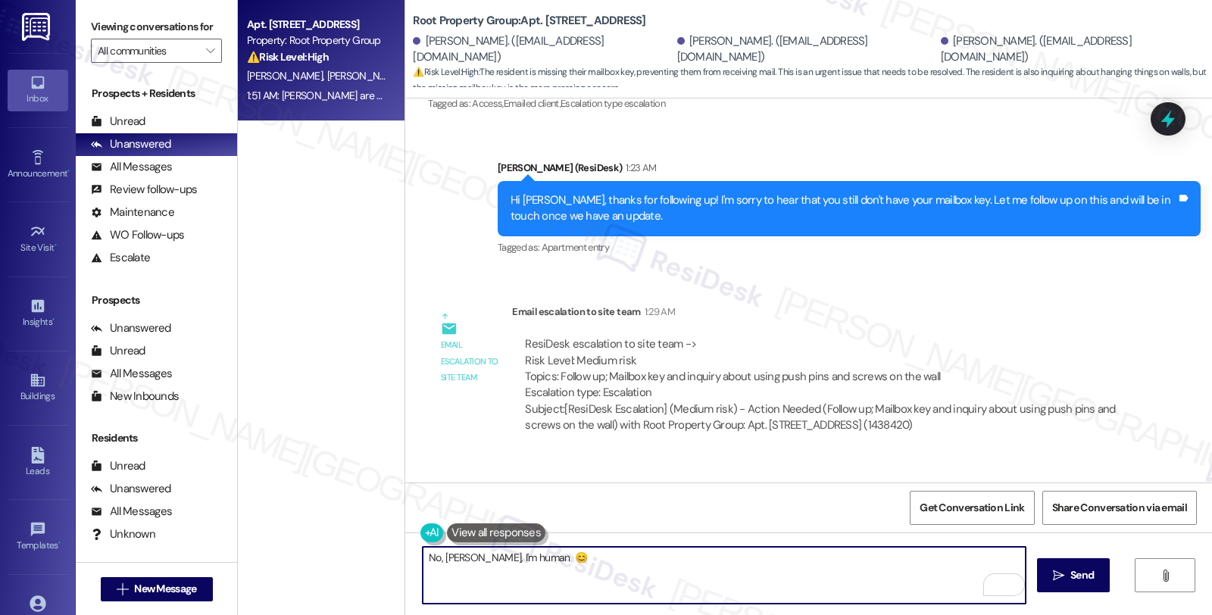
scroll to position [6602, 0]
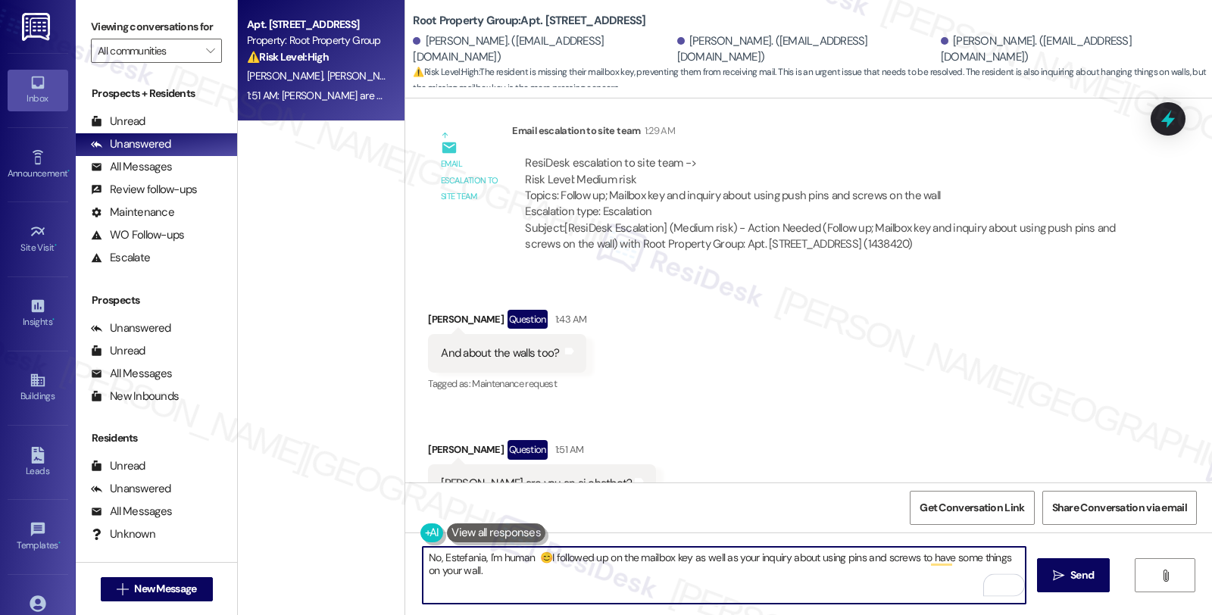
click at [603, 572] on textarea "No, Estefania, I'm human 😊I followed up on the mailbox key as well as your inqu…" at bounding box center [724, 575] width 603 height 57
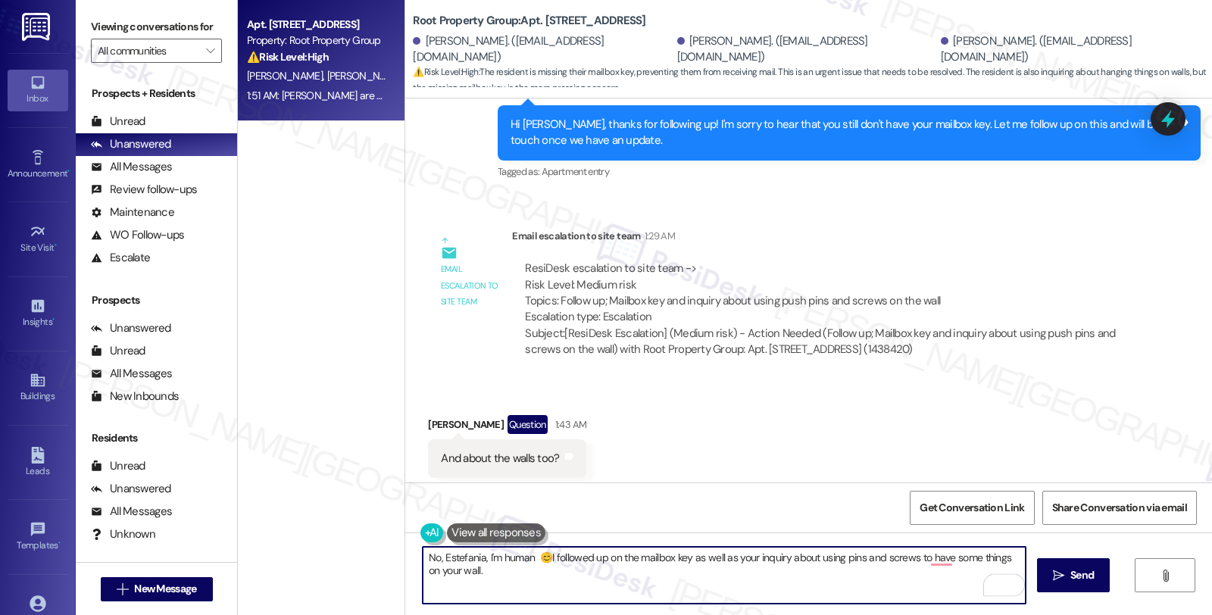
scroll to position [6265, 0]
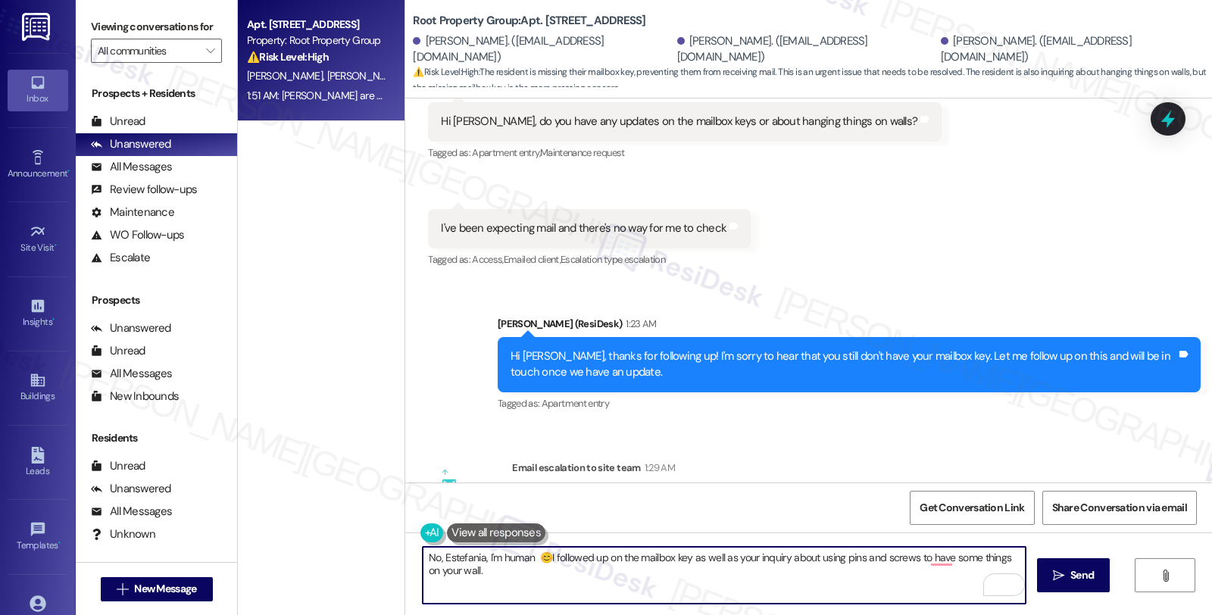
click at [489, 574] on textarea "No, Estefania, I'm human 😊I followed up on the mailbox key as well as your inqu…" at bounding box center [724, 575] width 603 height 57
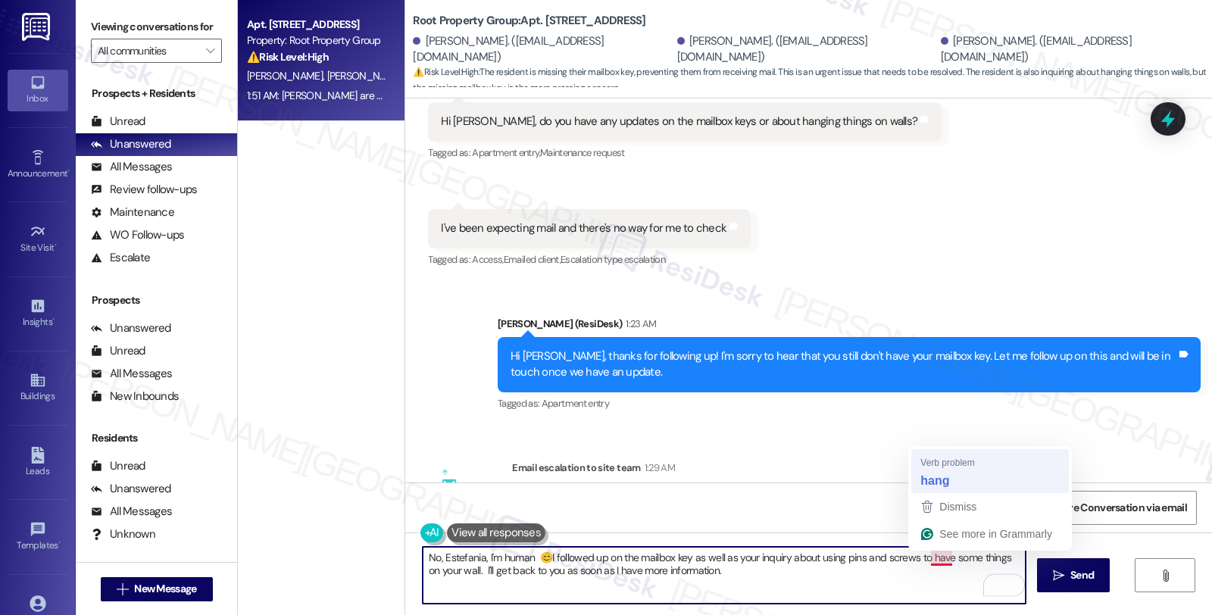
type textarea "No, Estefania, I'm human 😊I followed up on the mailbox key as well as your inqu…"
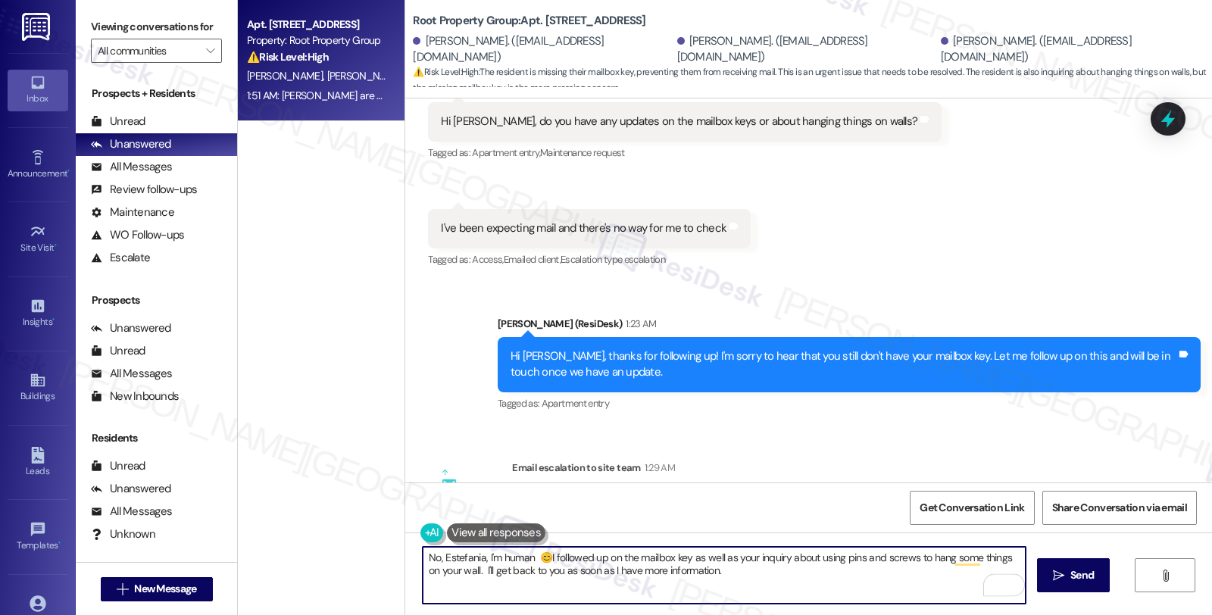
click at [730, 574] on textarea "No, Estefania, I'm human 😊I followed up on the mailbox key as well as your inqu…" at bounding box center [724, 575] width 603 height 57
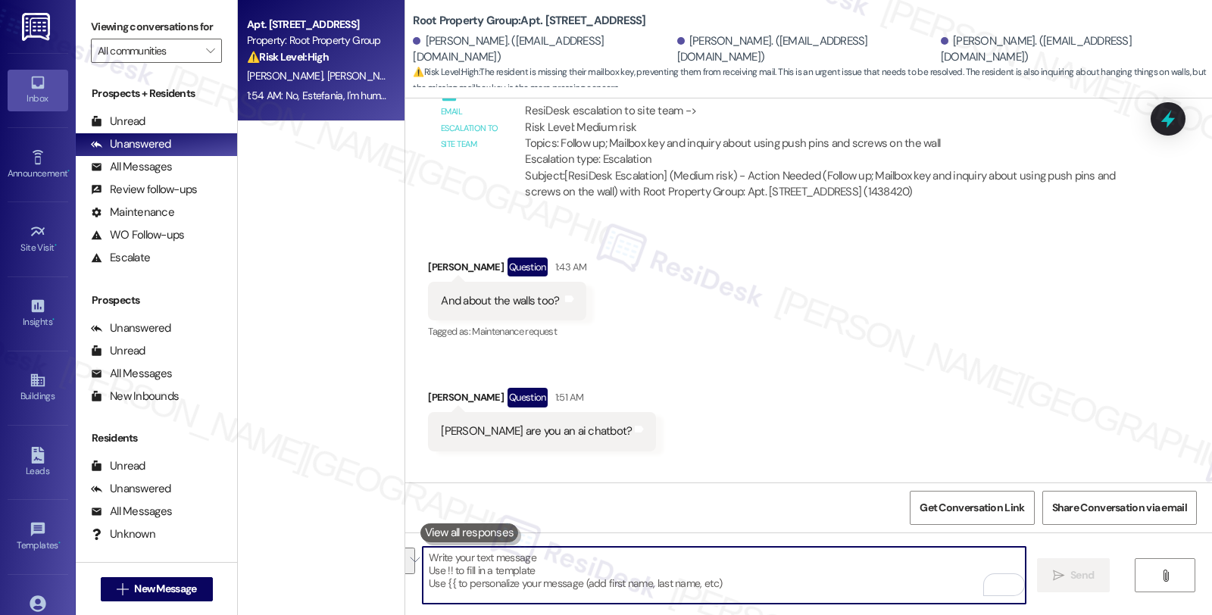
scroll to position [6724, 0]
